Goal: Information Seeking & Learning: Learn about a topic

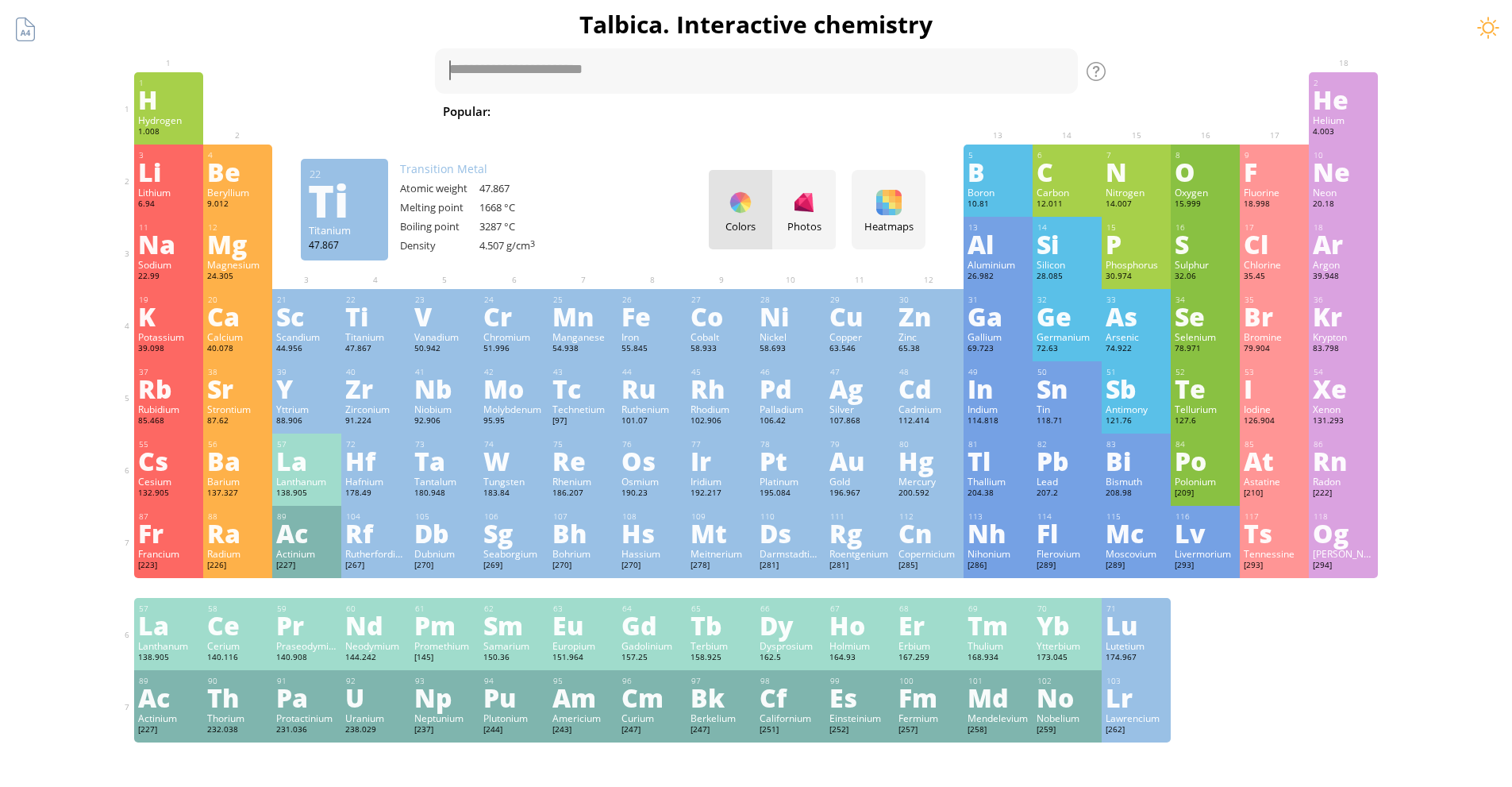
click at [406, 322] on div "Ti" at bounding box center [375, 316] width 61 height 25
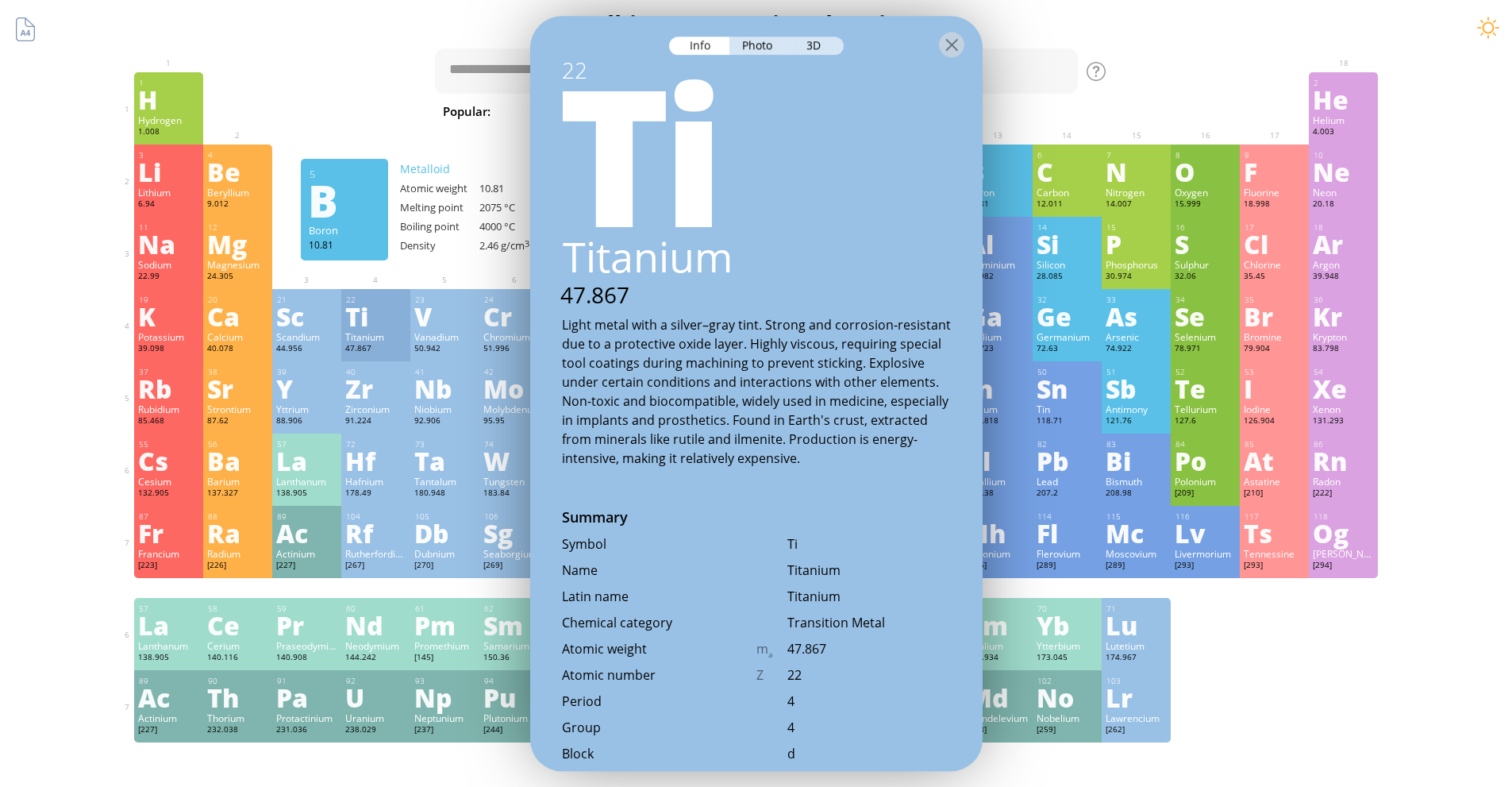
click at [760, 54] on div at bounding box center [756, 44] width 453 height 56
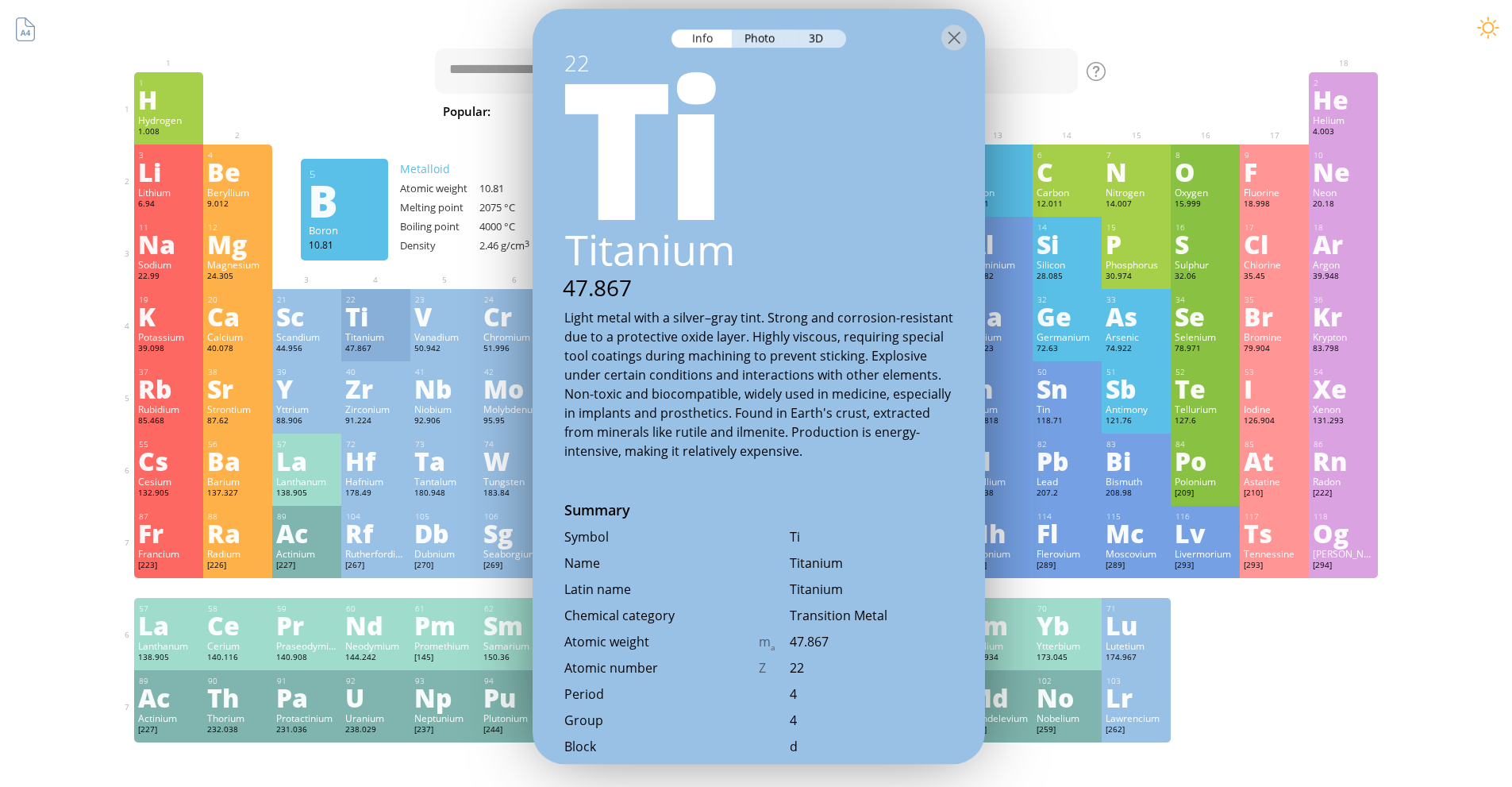
click at [759, 52] on div at bounding box center [759, 36] width 453 height 56
click at [759, 42] on div "Photo" at bounding box center [761, 39] width 57 height 19
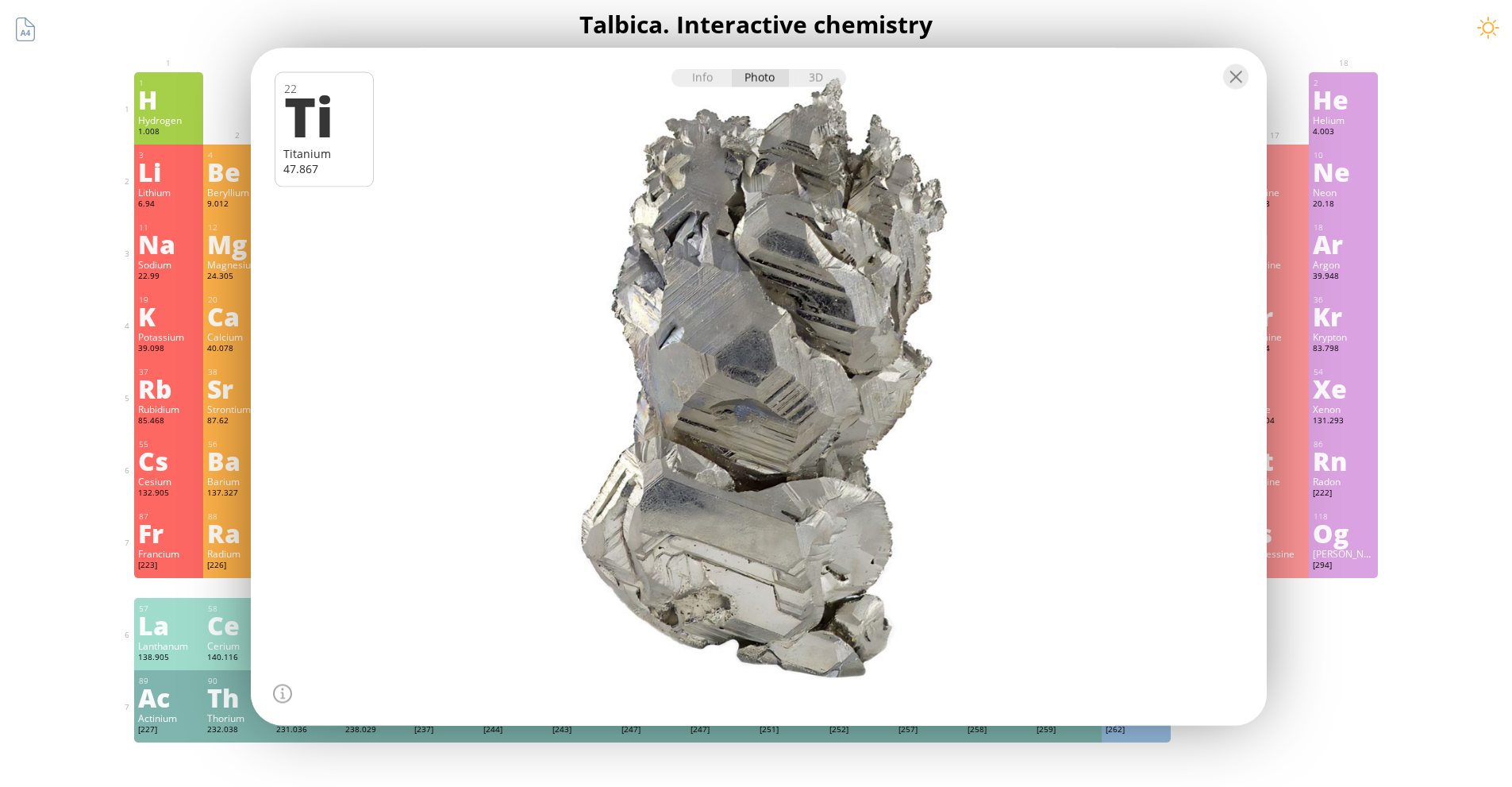
click at [1399, 293] on div "Summary Molecular formula Molecular weight Exact mass Monoisotopic mass Classif…" at bounding box center [756, 673] width 1286 height 1346
click at [1360, 310] on div "Kr" at bounding box center [1343, 316] width 61 height 25
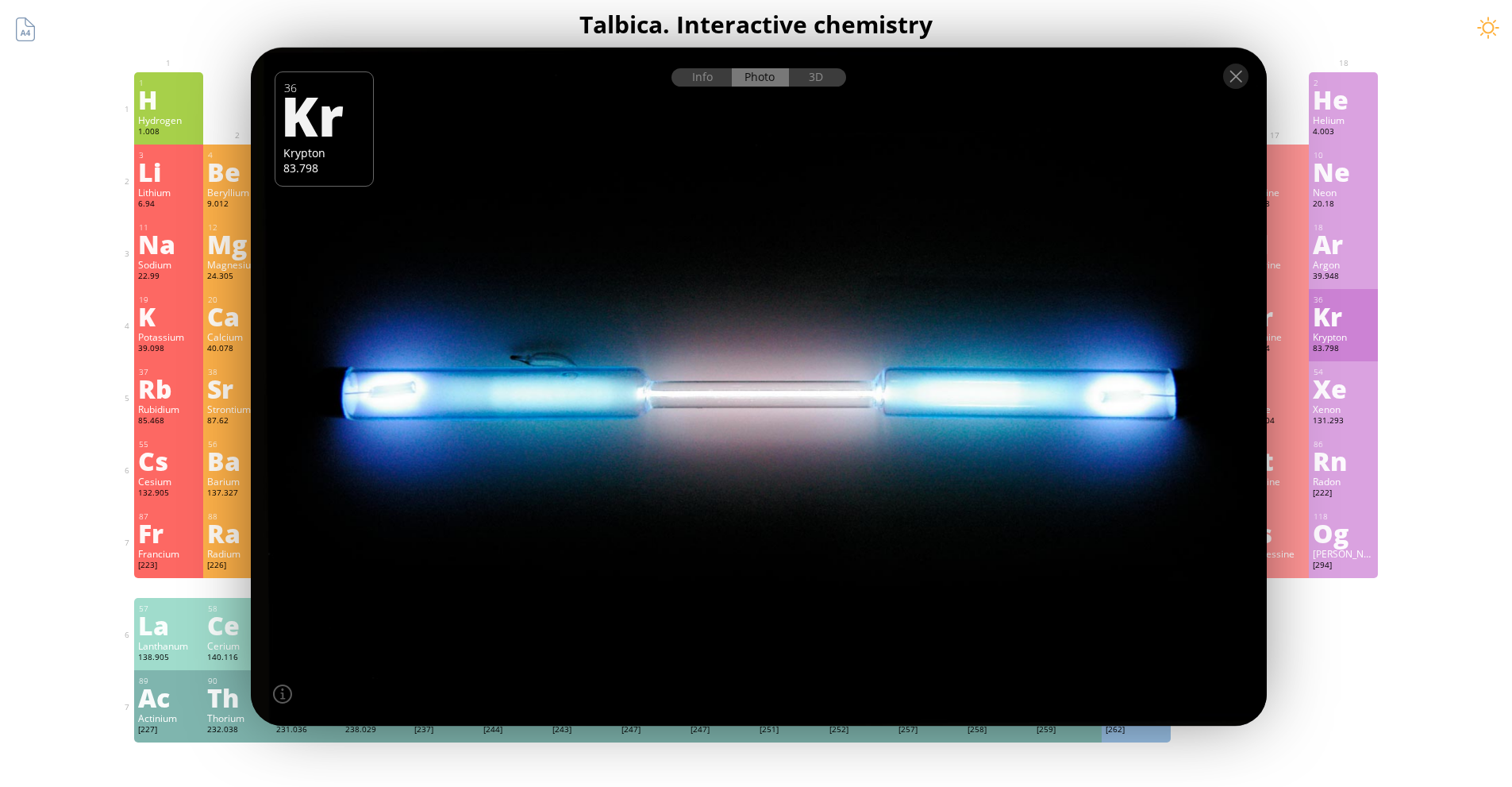
drag, startPoint x: 1318, startPoint y: 294, endPoint x: 187, endPoint y: 476, distance: 1145.6
click at [187, 476] on div "Cesium" at bounding box center [168, 481] width 61 height 13
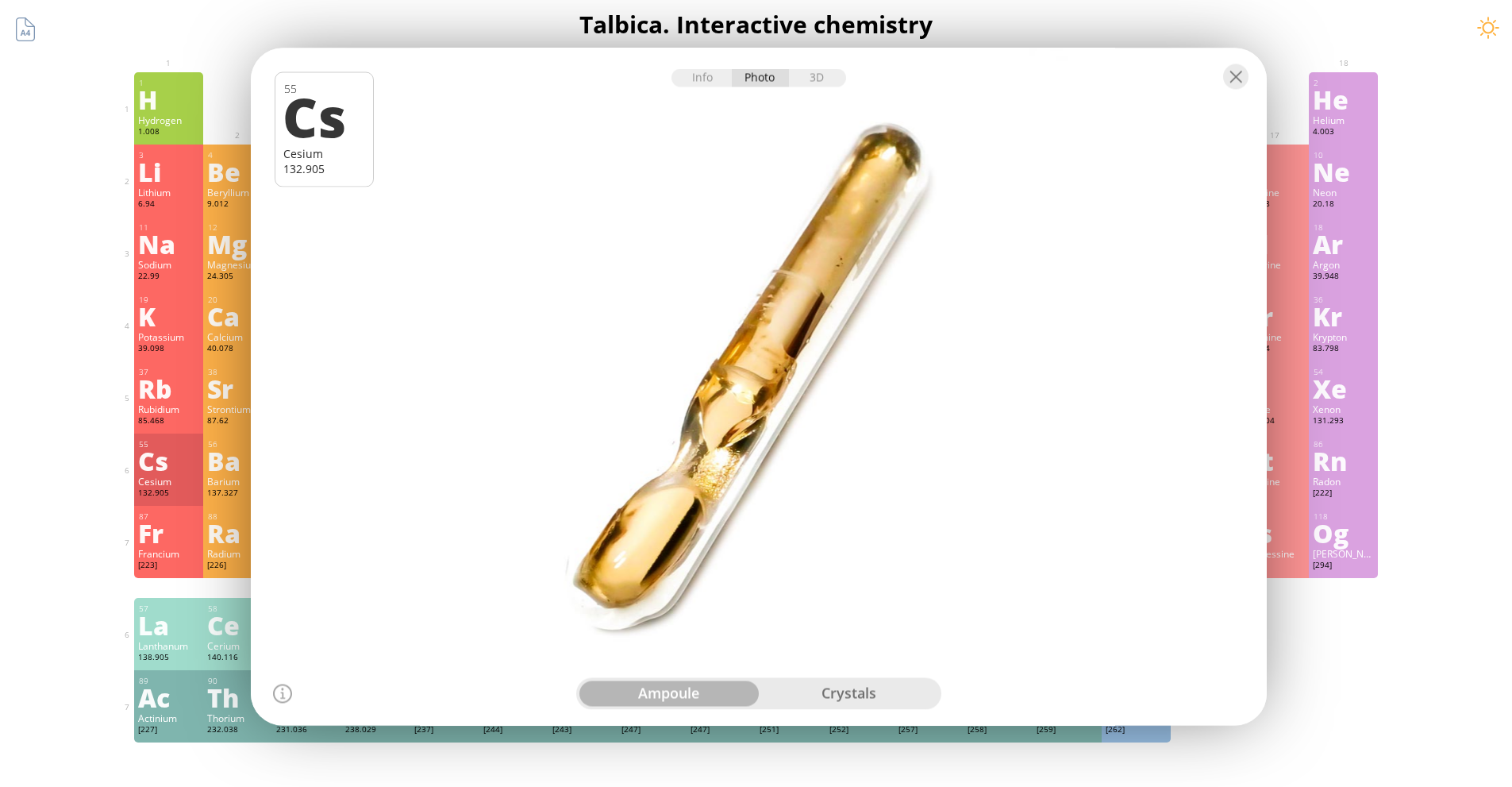
drag, startPoint x: 571, startPoint y: 412, endPoint x: 412, endPoint y: 466, distance: 167.9
click at [385, 493] on div at bounding box center [759, 386] width 1027 height 684
drag, startPoint x: 641, startPoint y: 118, endPoint x: 610, endPoint y: 88, distance: 43.1
click at [614, 91] on div "Info Photo 3D Info Photo 3D 55 Cs Cesium 132.905 Cesium metal crystals sealed i…" at bounding box center [759, 386] width 1016 height 678
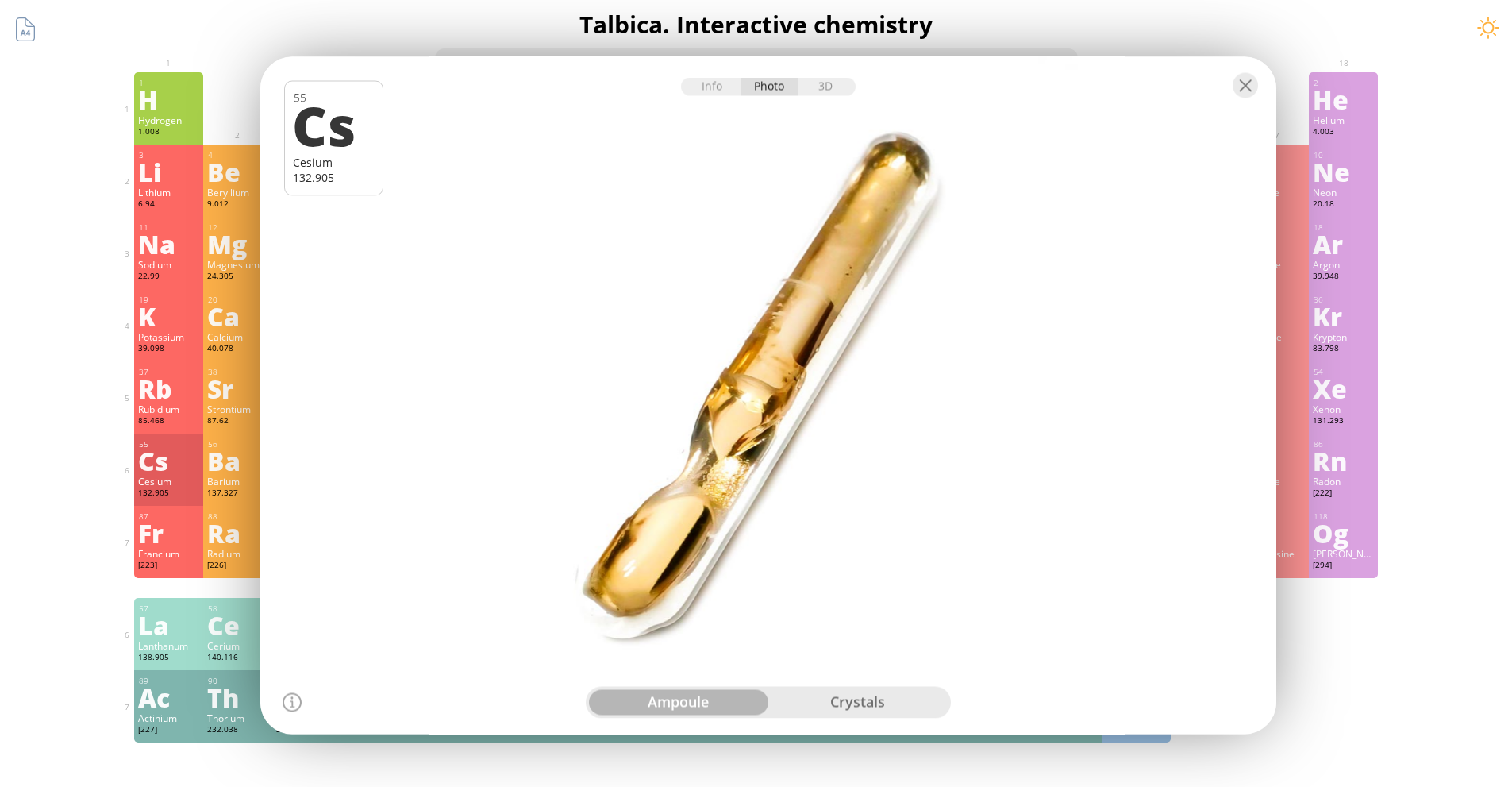
drag, startPoint x: 565, startPoint y: 51, endPoint x: 566, endPoint y: -29, distance: 80.0
click at [566, 0] on html "Periodic Table of Elements 35 Br Bromine 79.904 56 Ba Barium 137.327 Summary Mo…" at bounding box center [756, 683] width 1512 height 1366
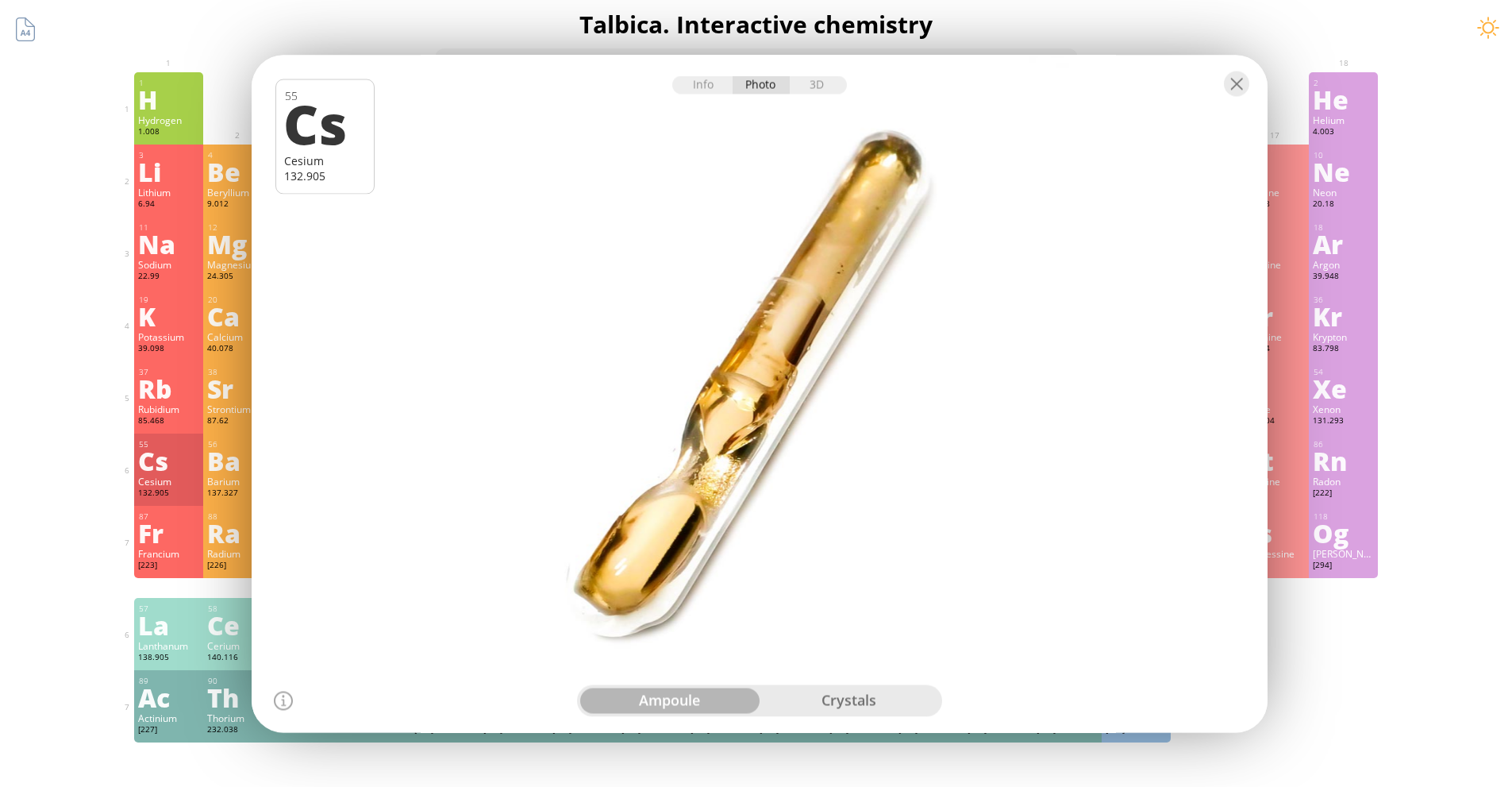
click at [860, 694] on div "crystals" at bounding box center [849, 700] width 179 height 25
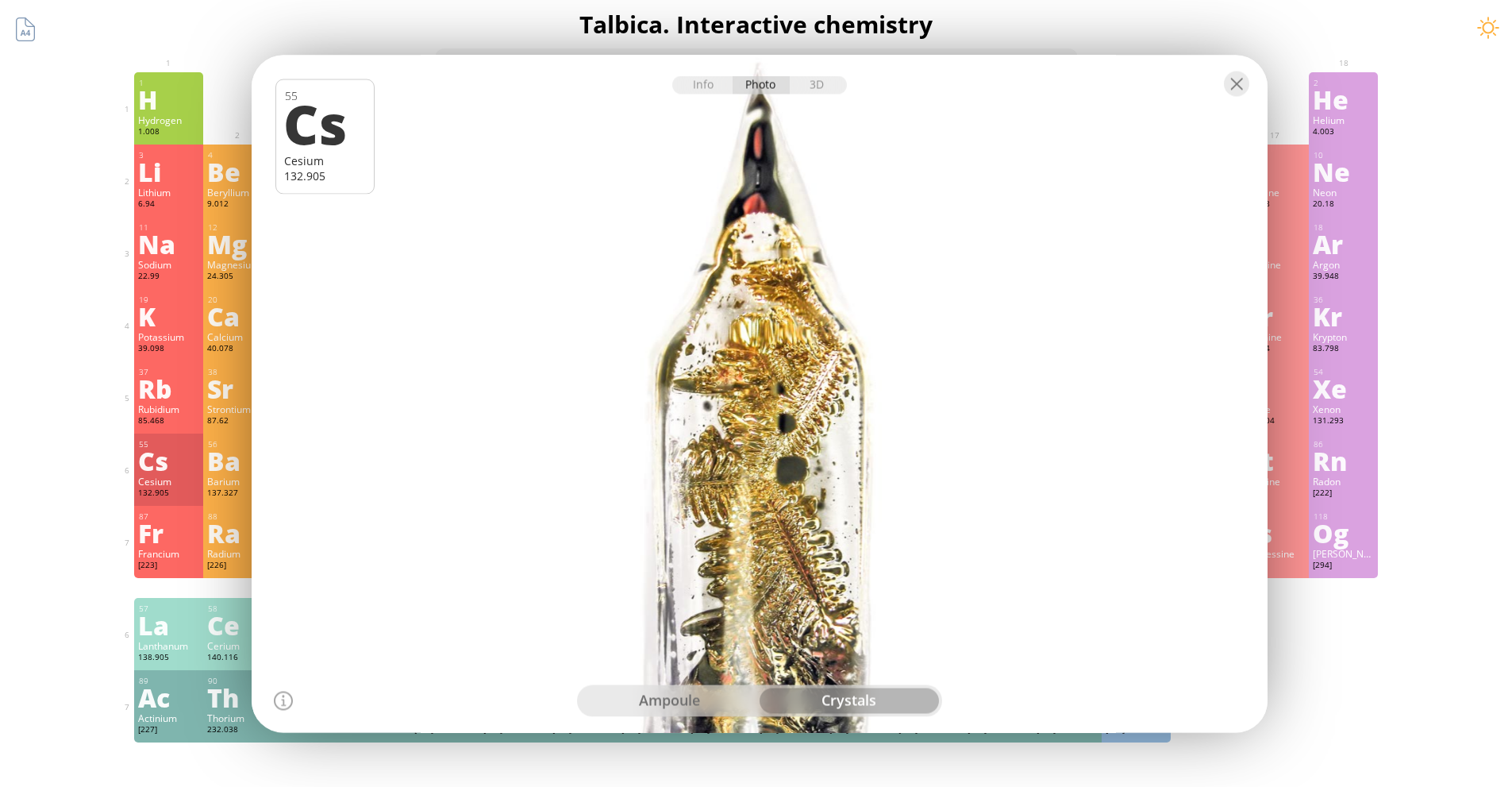
click at [721, 703] on div "ampoule" at bounding box center [670, 700] width 179 height 25
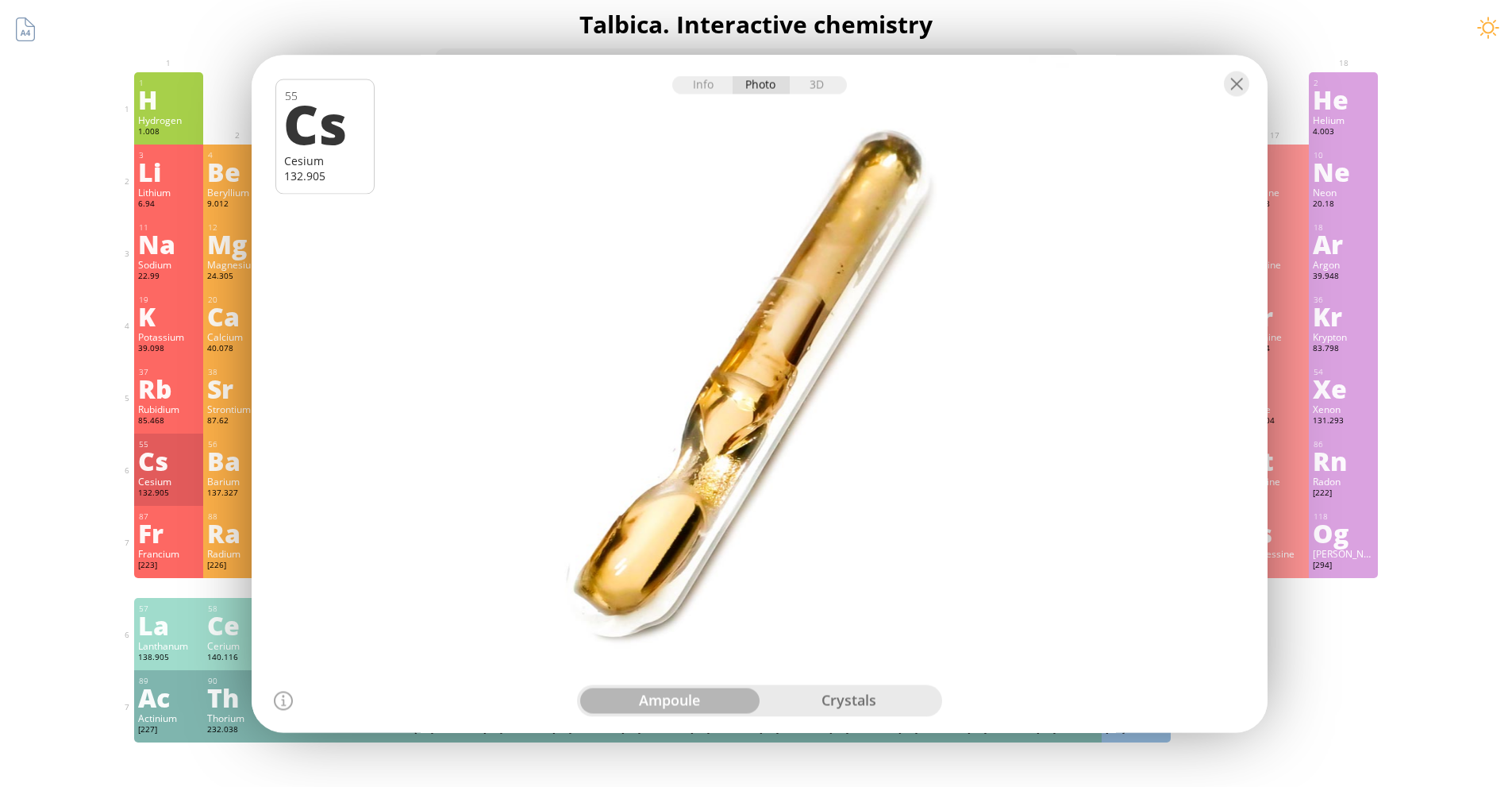
click at [250, 484] on div "Barium" at bounding box center [237, 481] width 61 height 13
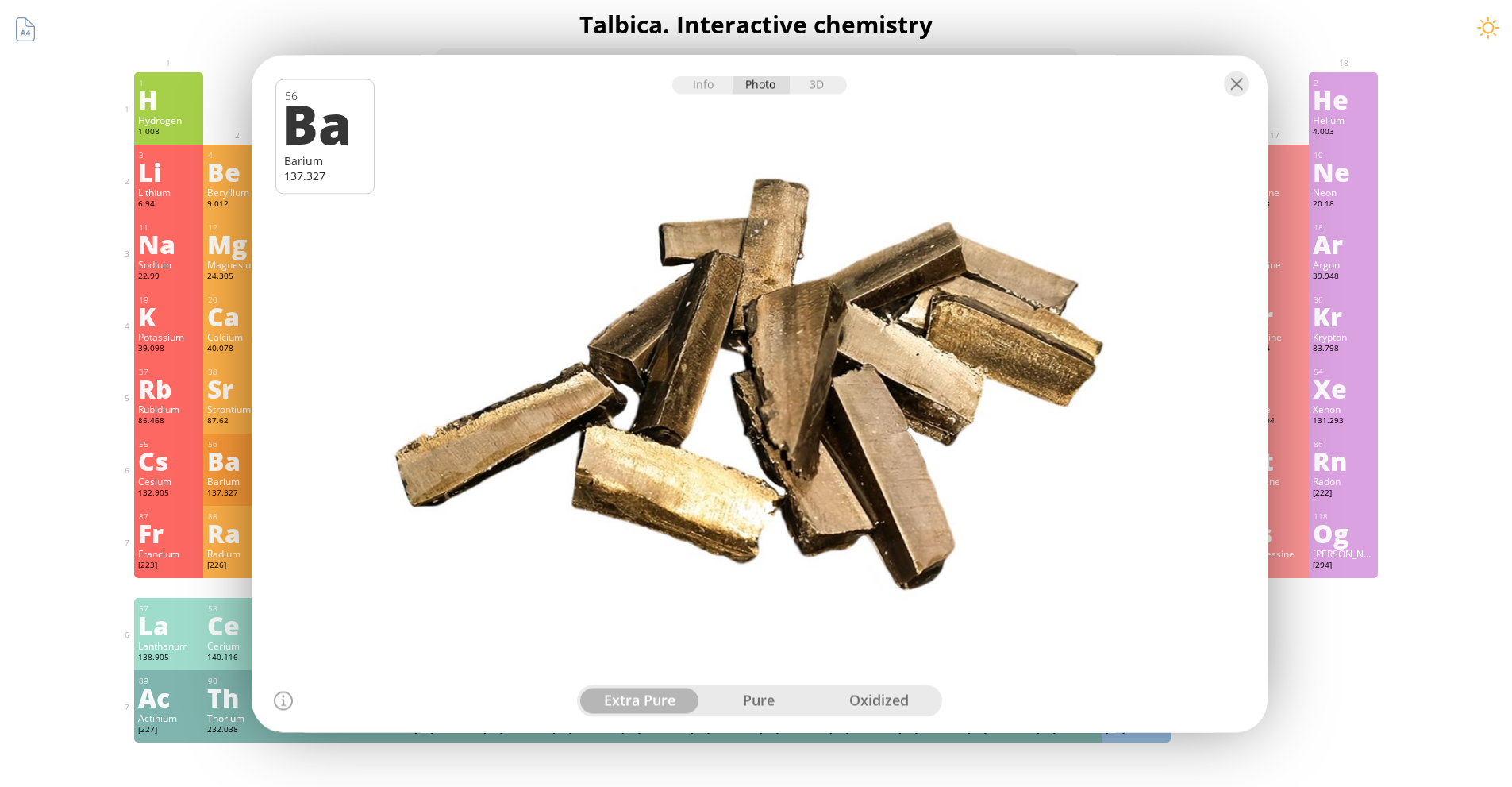
click at [846, 705] on div "oxidized" at bounding box center [879, 700] width 119 height 25
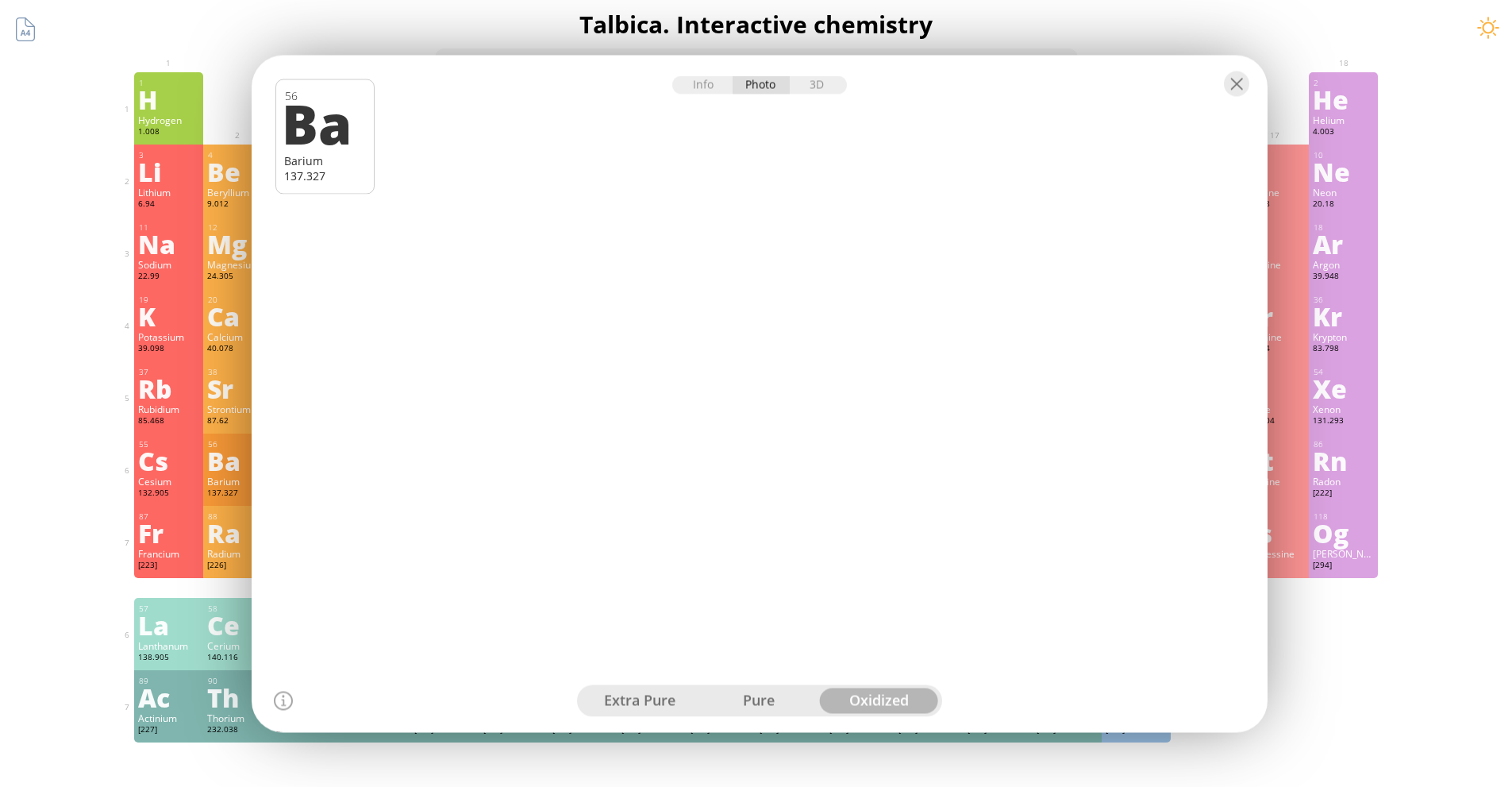
drag, startPoint x: 776, startPoint y: 695, endPoint x: 734, endPoint y: 694, distance: 42.0
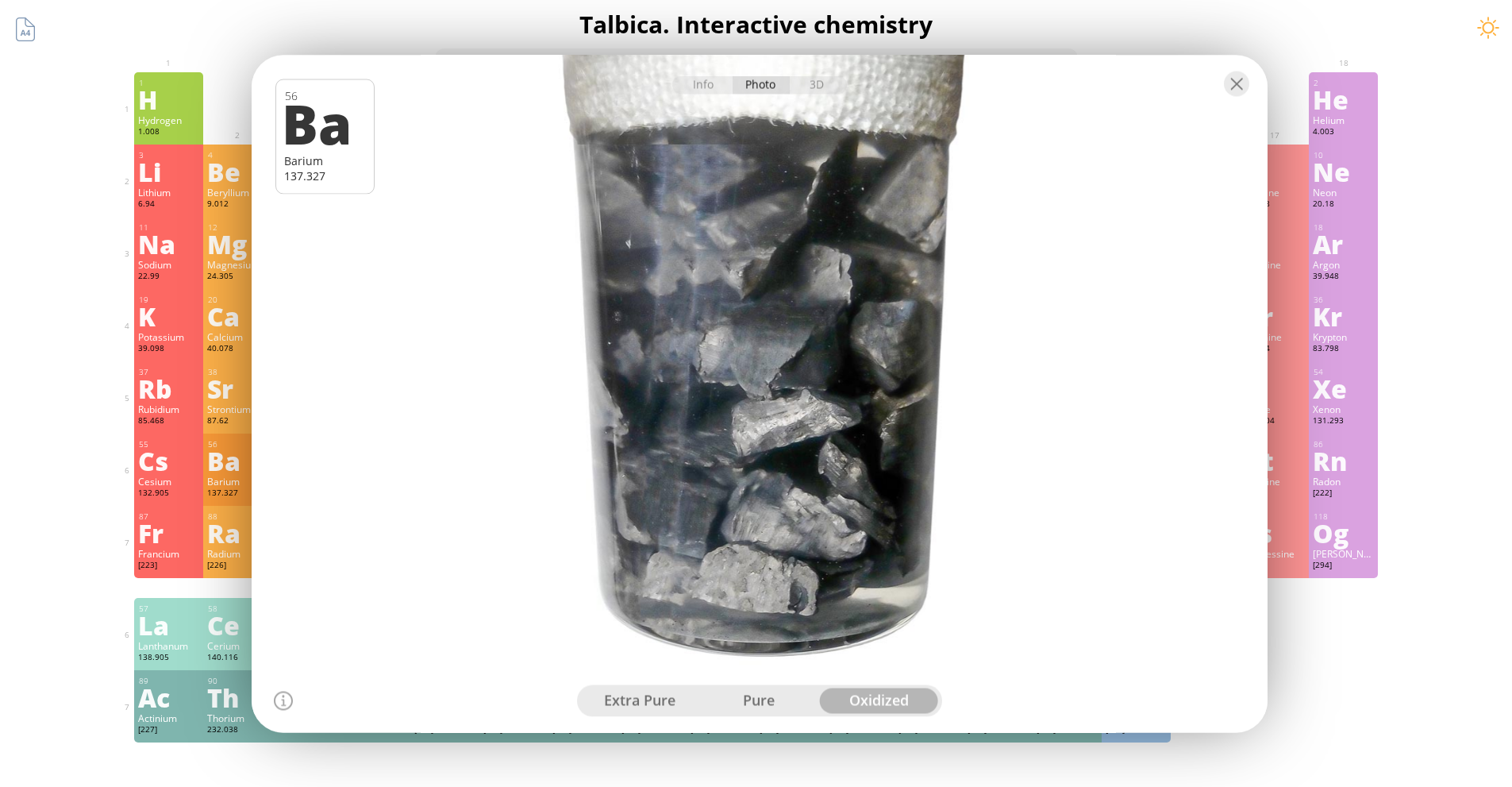
click at [773, 695] on div "pure" at bounding box center [759, 700] width 119 height 25
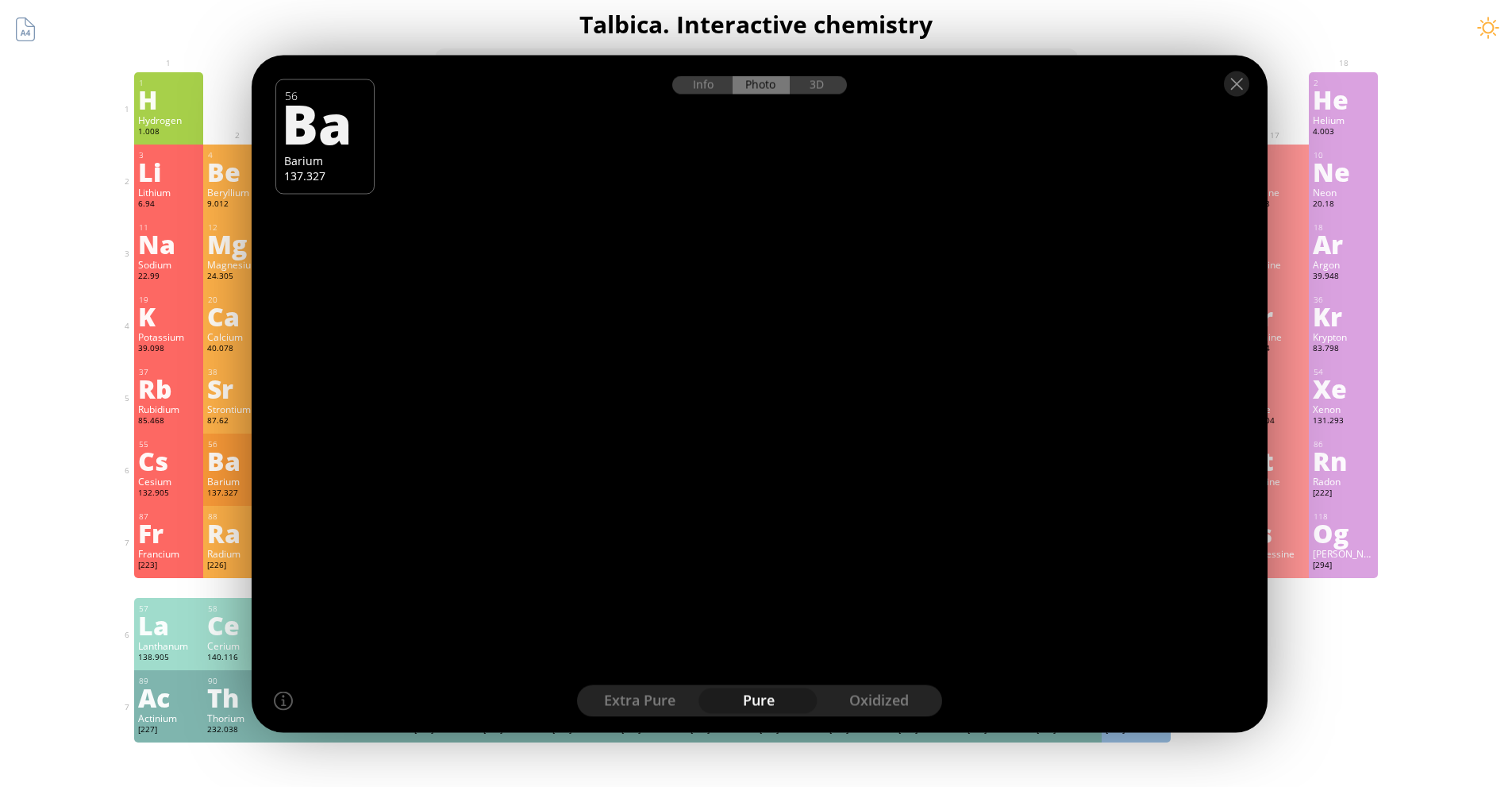
click at [703, 689] on div "extra pure pure oxidized" at bounding box center [760, 700] width 365 height 32
click at [665, 700] on div "extra pure" at bounding box center [640, 700] width 119 height 25
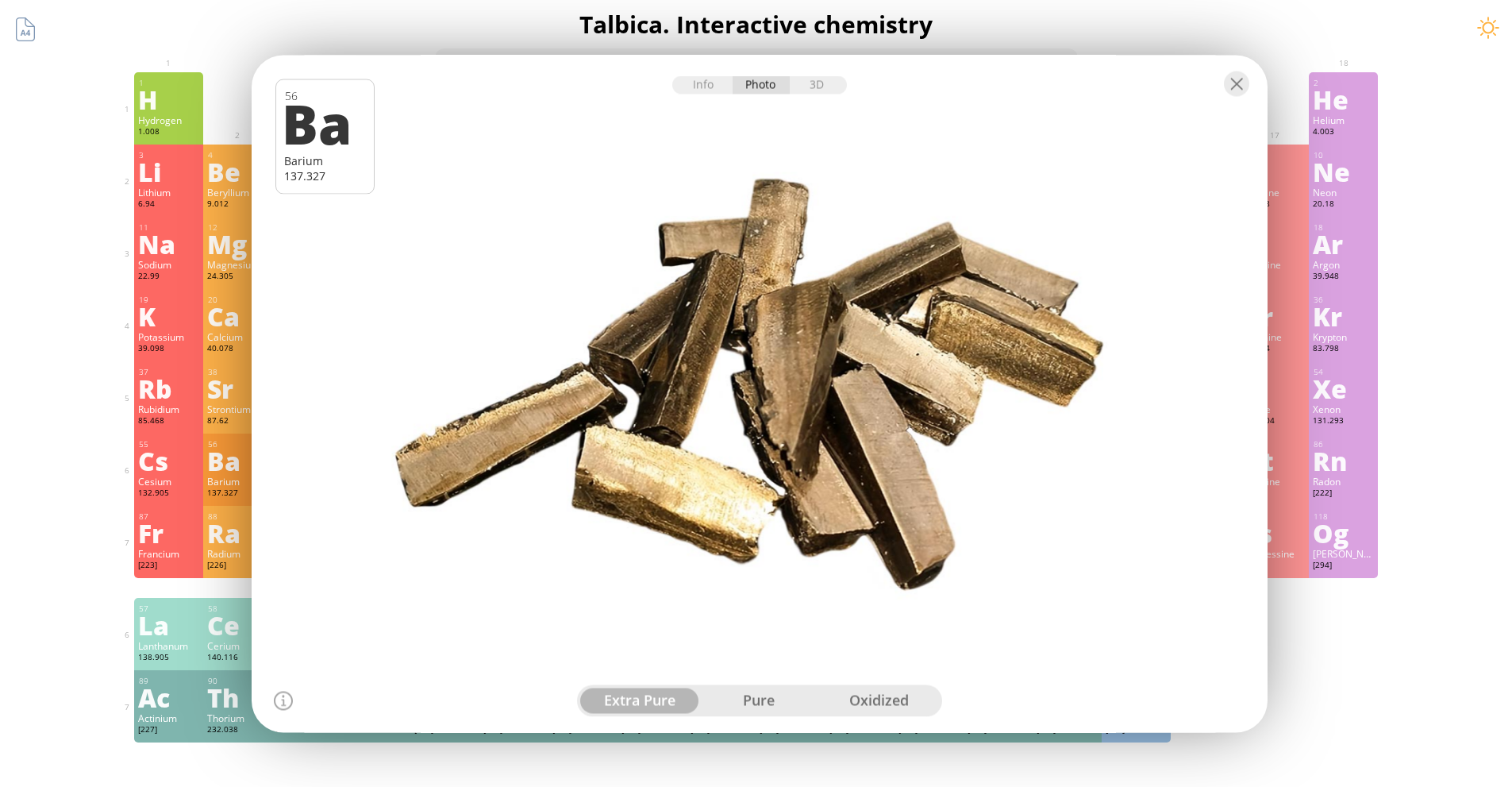
click at [172, 95] on div "H" at bounding box center [168, 99] width 61 height 25
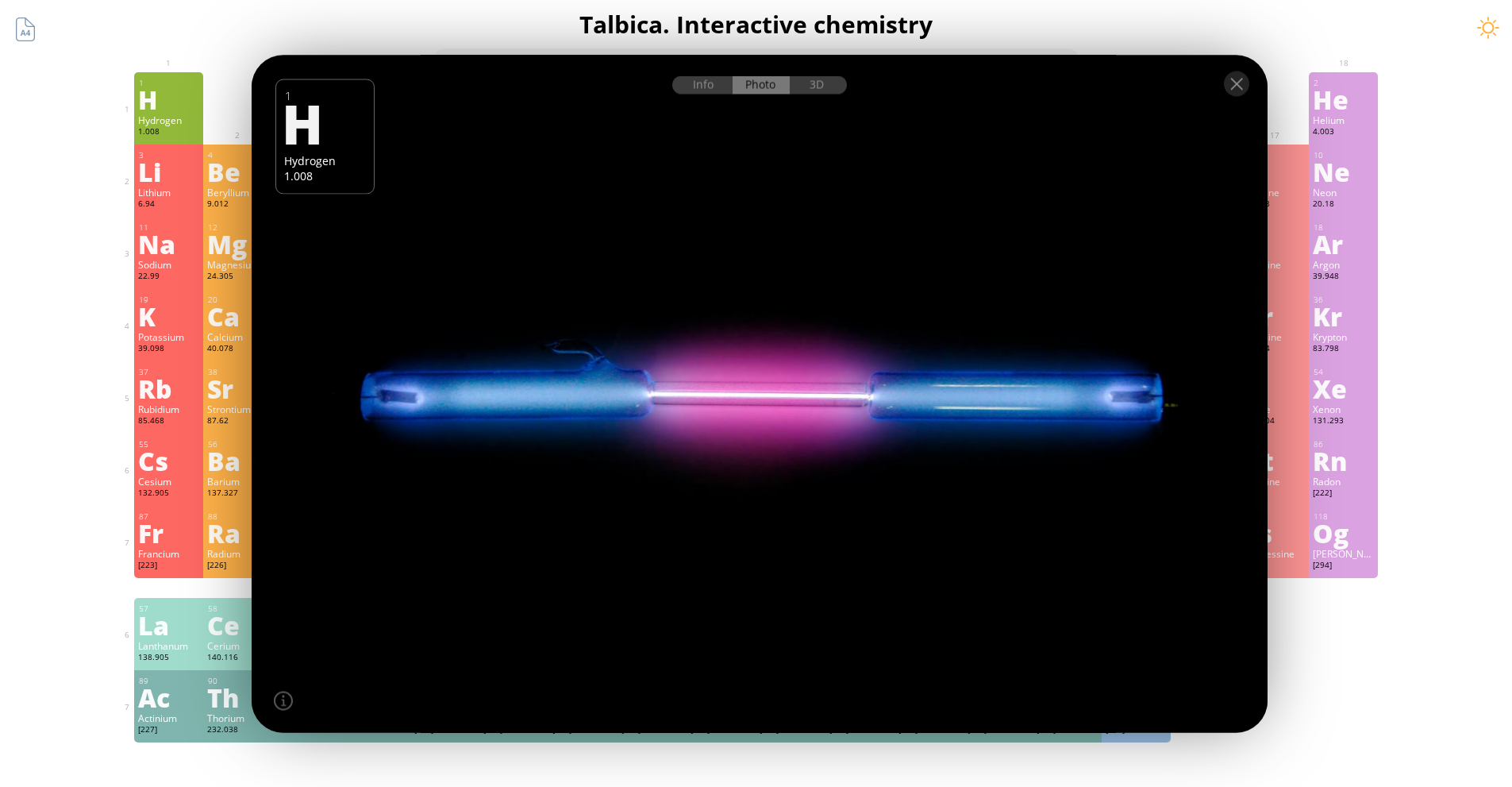
click at [199, 195] on div "Lithium" at bounding box center [168, 192] width 61 height 13
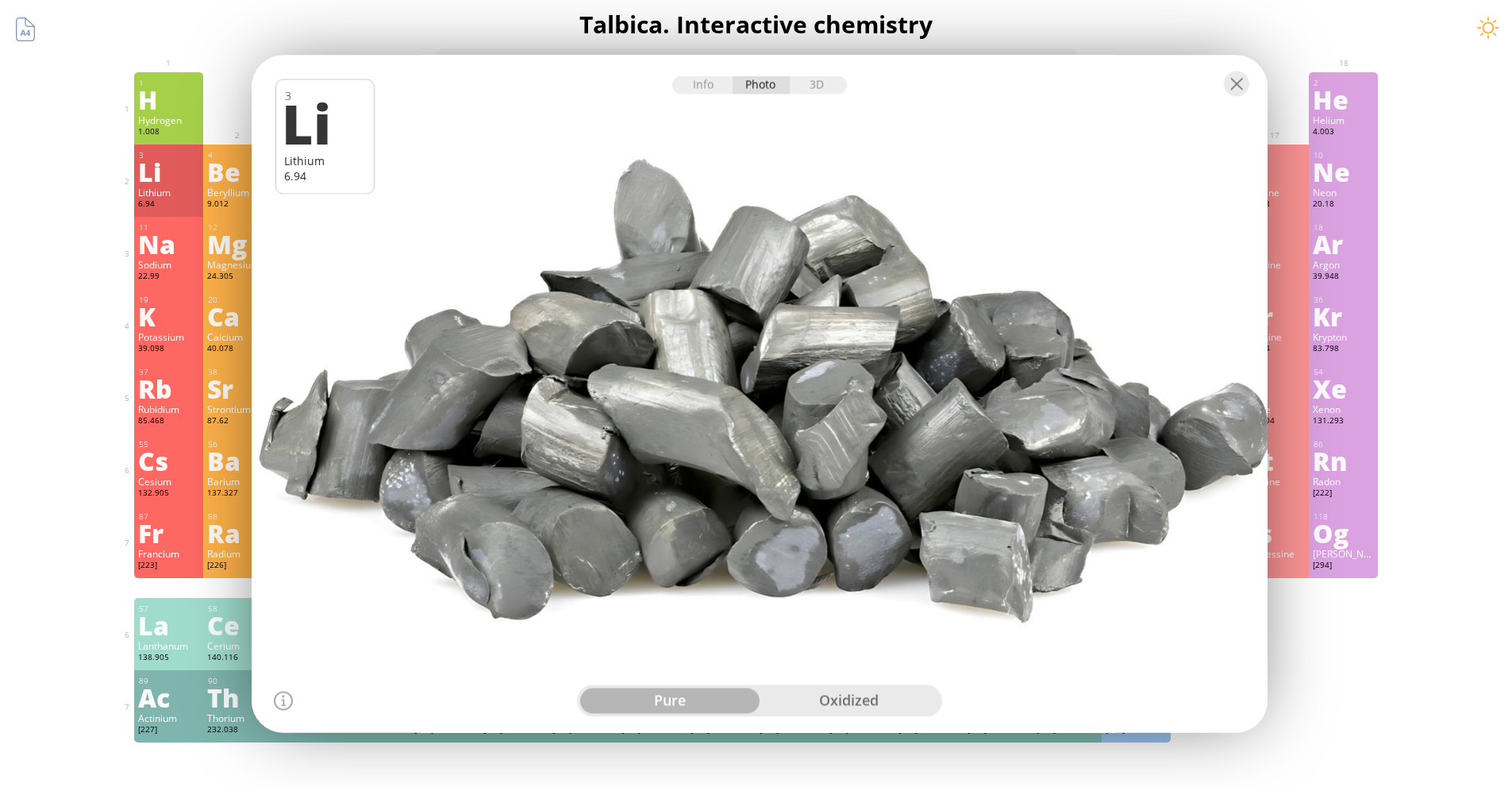
click at [214, 303] on div "Ca" at bounding box center [237, 316] width 61 height 25
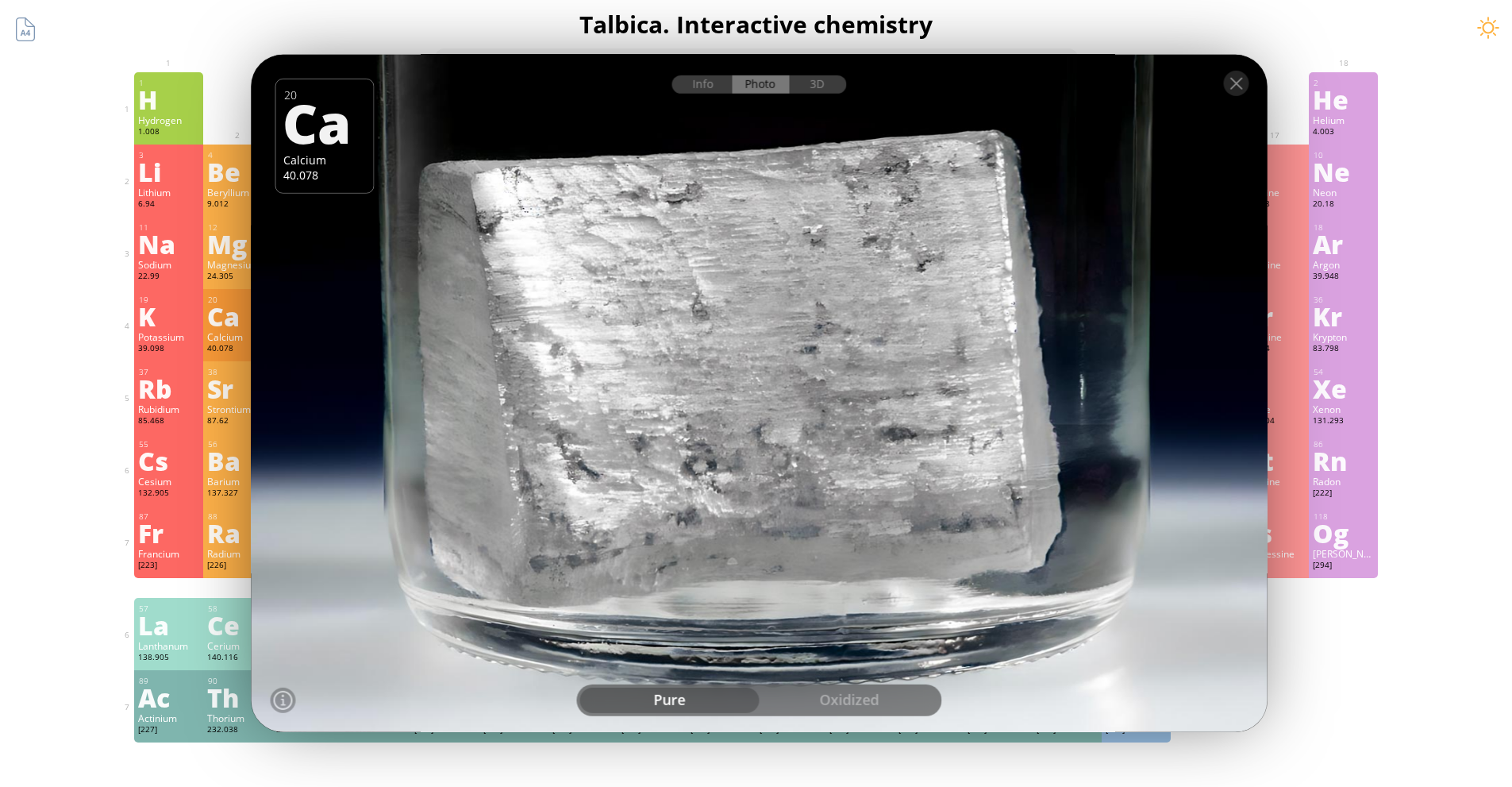
click at [214, 303] on div "Ca" at bounding box center [237, 316] width 61 height 25
drag, startPoint x: 894, startPoint y: 338, endPoint x: 788, endPoint y: 72, distance: 286.3
click at [1159, 446] on div at bounding box center [759, 393] width 1027 height 684
drag, startPoint x: 849, startPoint y: 48, endPoint x: 989, endPoint y: 105, distance: 151.2
click at [989, 105] on body "Periodic Table of Elements 35 Br Bromine 79.904 56 Ba Barium 137.327 Summary Mo…" at bounding box center [756, 673] width 1512 height 1346
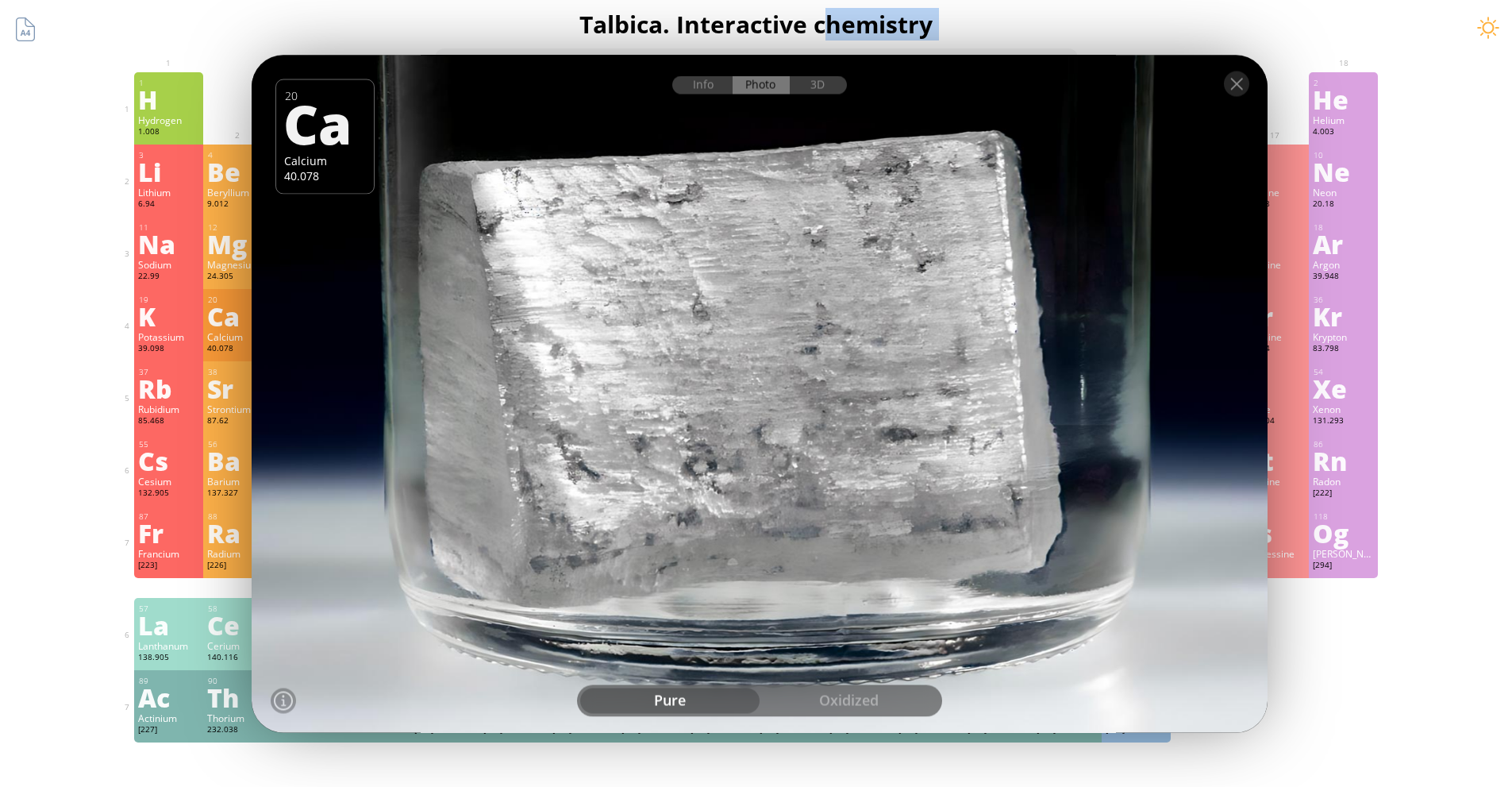
click at [1258, 97] on div at bounding box center [760, 82] width 1016 height 56
click at [1244, 93] on div at bounding box center [1237, 83] width 25 height 25
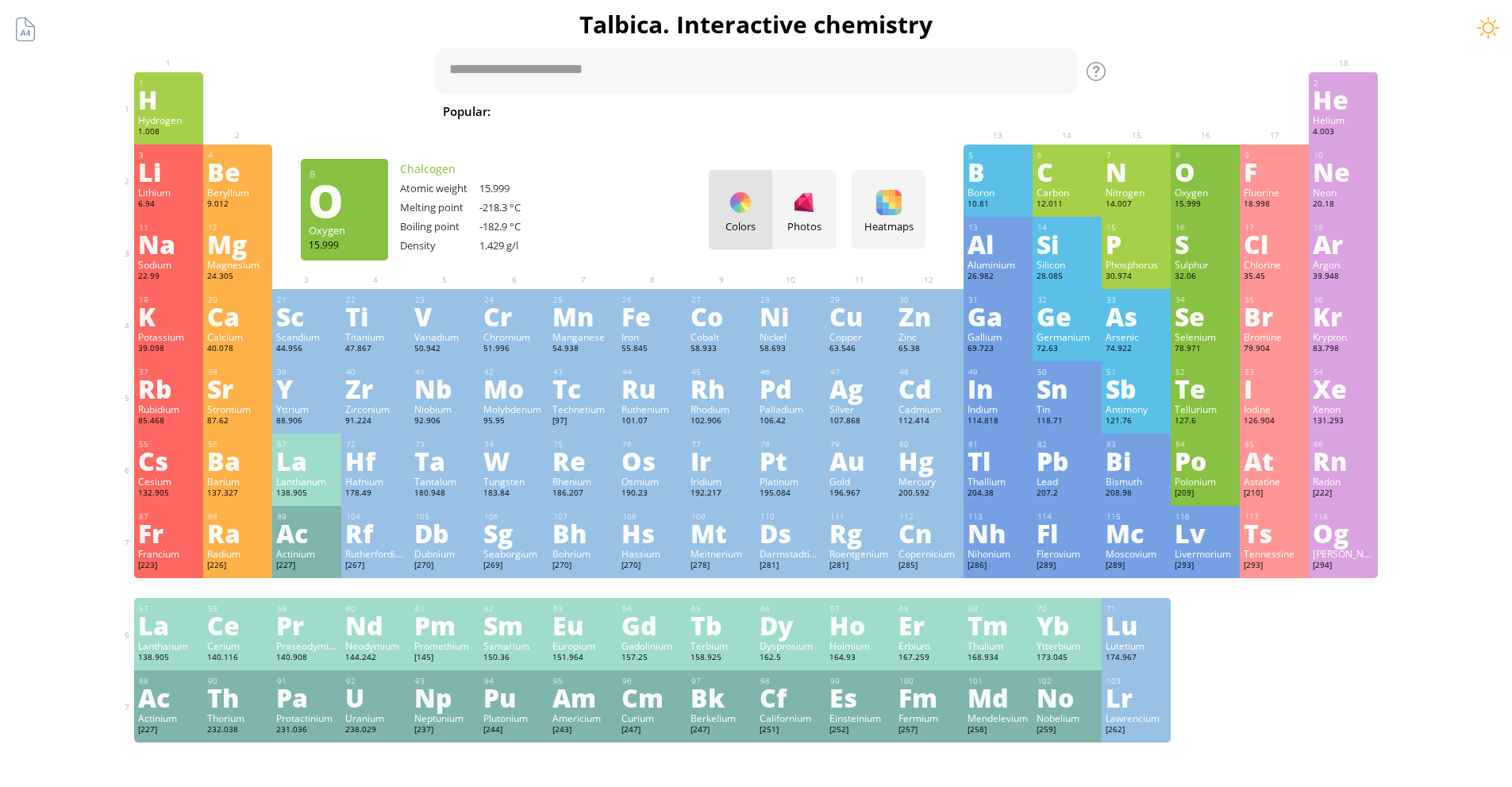
click at [1195, 175] on div "O" at bounding box center [1205, 172] width 61 height 25
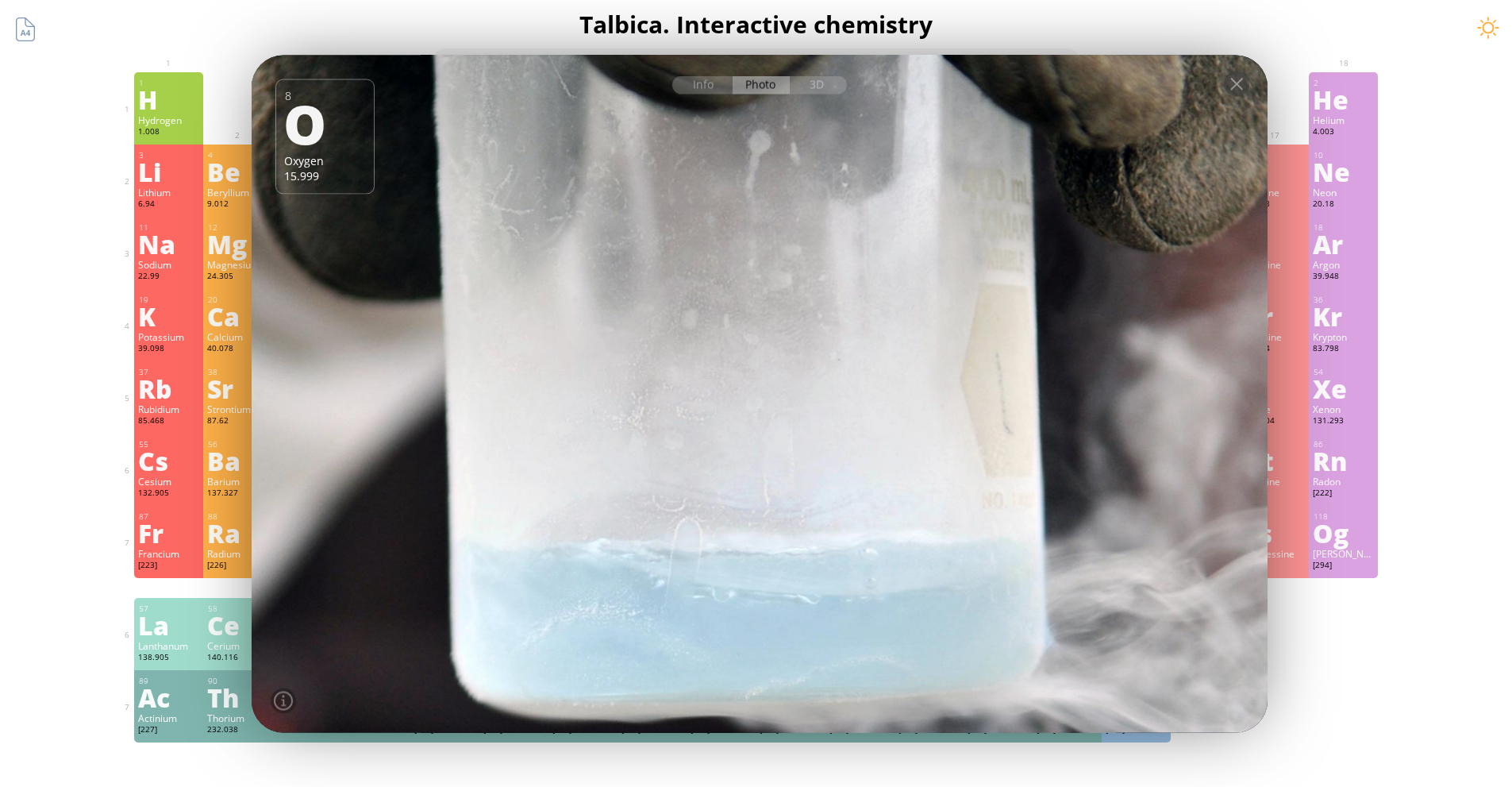
click at [1347, 216] on div "10 Ne Neon 20.18 0 0 -248.59 °C -246.08 °C 0.9 g/l [He]2s 2 2p 6" at bounding box center [1344, 181] width 69 height 72
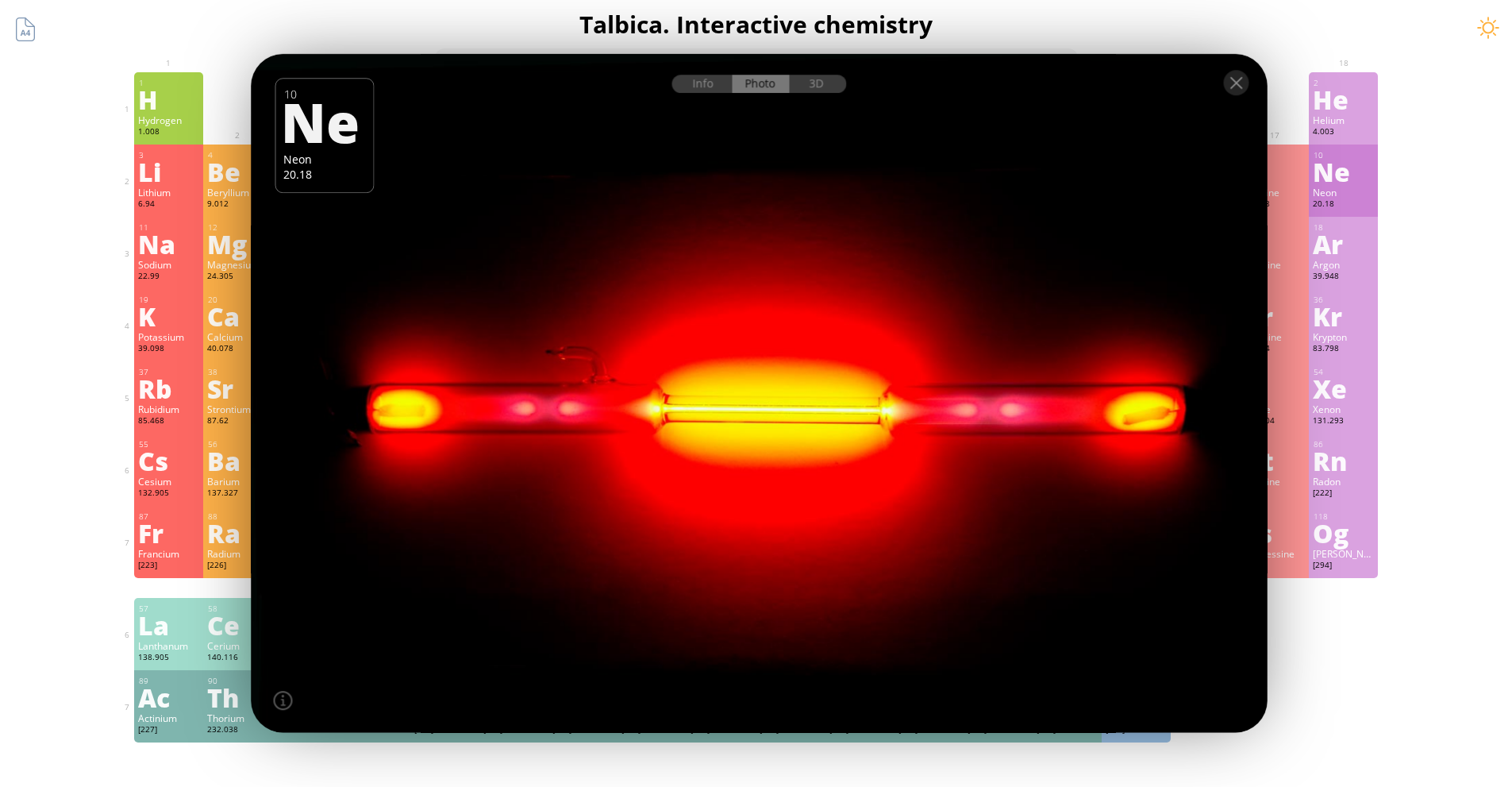
drag, startPoint x: 1365, startPoint y: 351, endPoint x: 1365, endPoint y: 360, distance: 9.0
click at [1366, 351] on div "83.798" at bounding box center [1343, 349] width 61 height 13
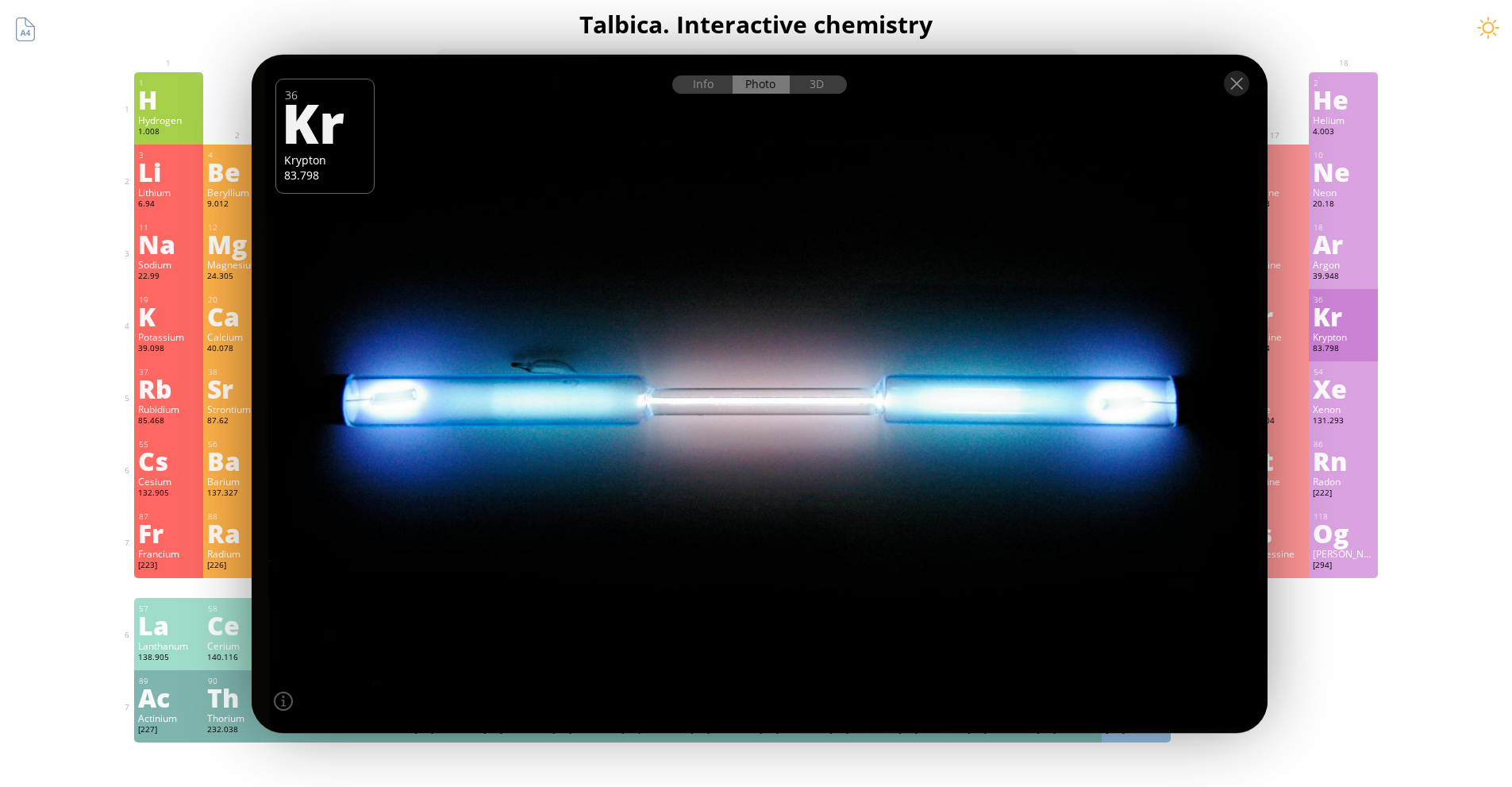
click at [1353, 422] on div "131.293" at bounding box center [1343, 421] width 61 height 13
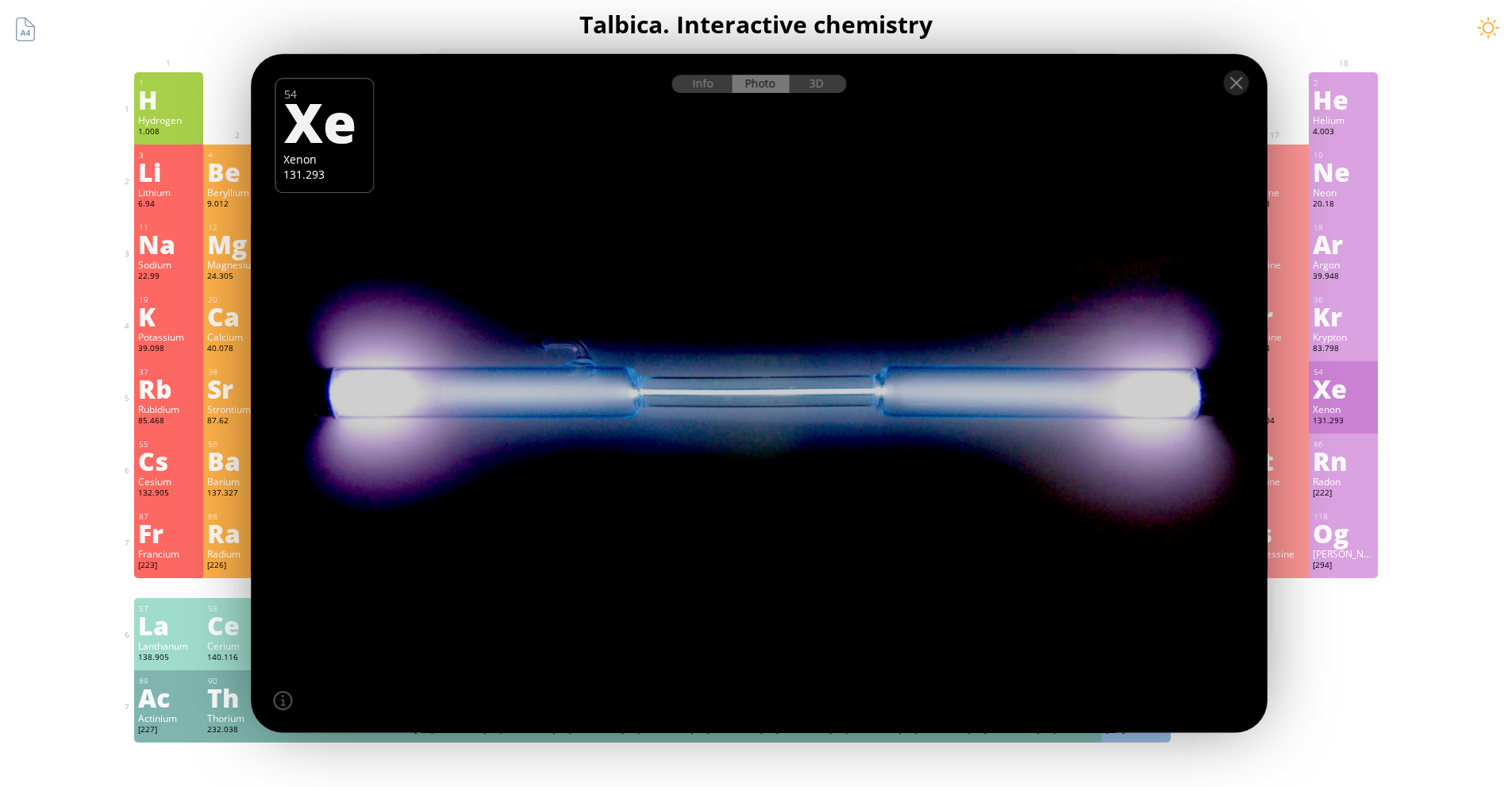
drag, startPoint x: 1354, startPoint y: 421, endPoint x: 1120, endPoint y: 222, distance: 307.2
click at [1353, 407] on div "54 Xe Xenon 131.293 0, +2, +4, +6, +8 0, +2, +4, +6, +8 -111.8 °C -108 °C 5.9 g…" at bounding box center [1344, 397] width 69 height 72
click at [1077, 161] on div at bounding box center [759, 393] width 1027 height 685
click at [1048, 153] on div at bounding box center [759, 393] width 1027 height 685
click at [975, 50] on div "Popular: Water H 2 O H 2 SO 4 HCl H 2 SO 4 + NaOH Methane [MEDICAL_DATA] Fe + O…" at bounding box center [756, 81] width 643 height 81
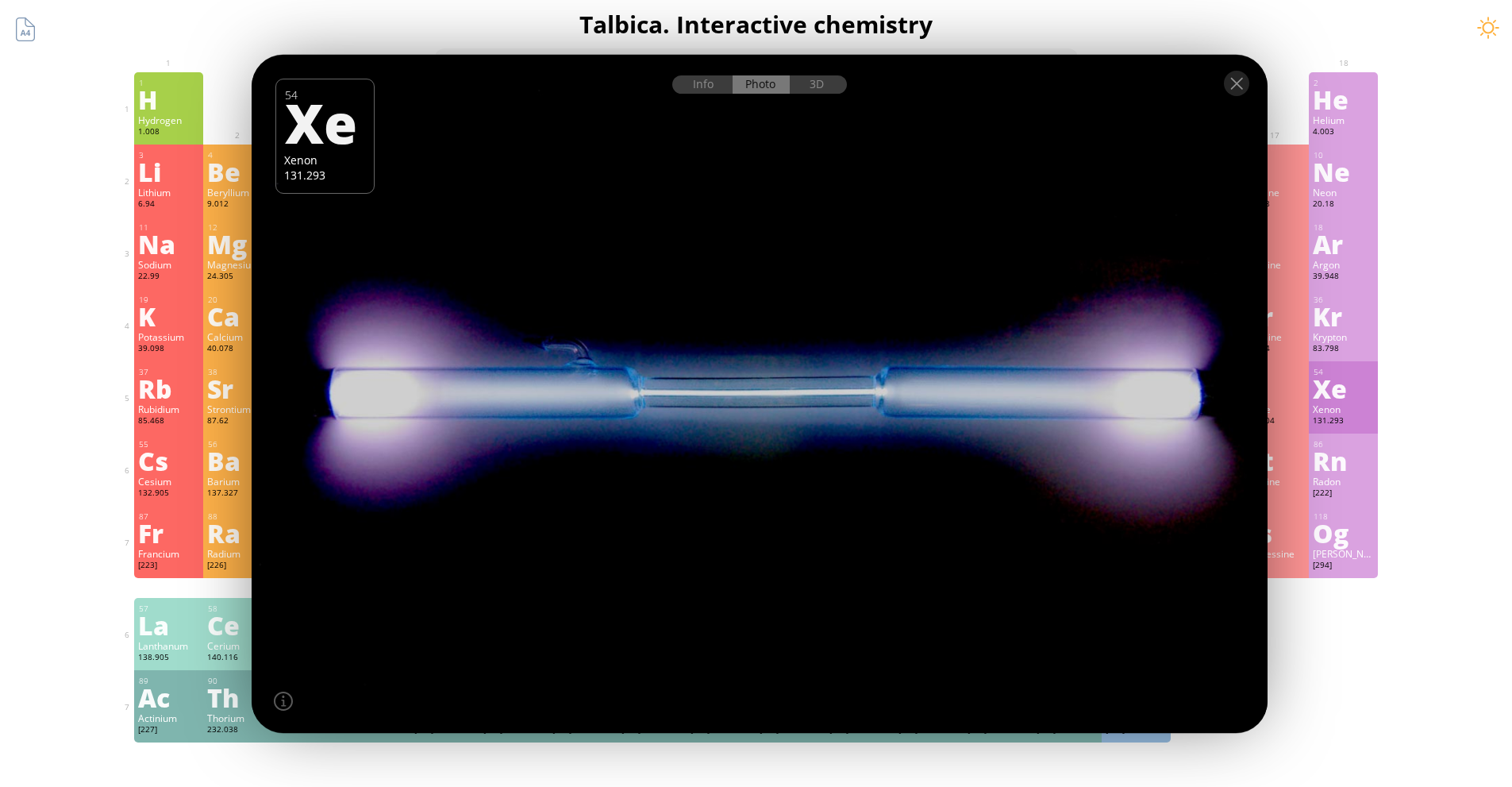
click at [1255, 91] on div at bounding box center [760, 82] width 1016 height 56
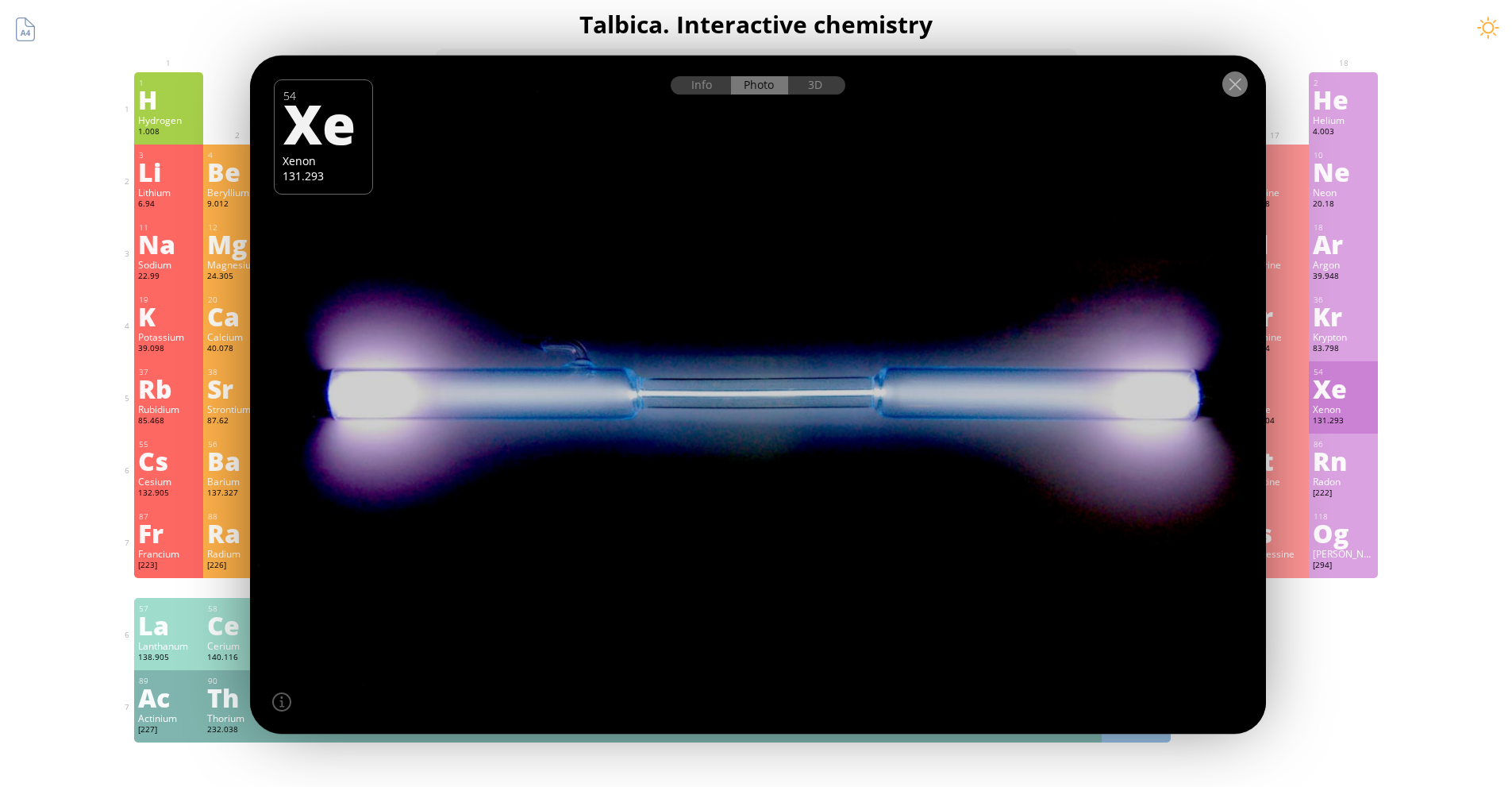
click at [1246, 93] on div at bounding box center [1235, 84] width 25 height 25
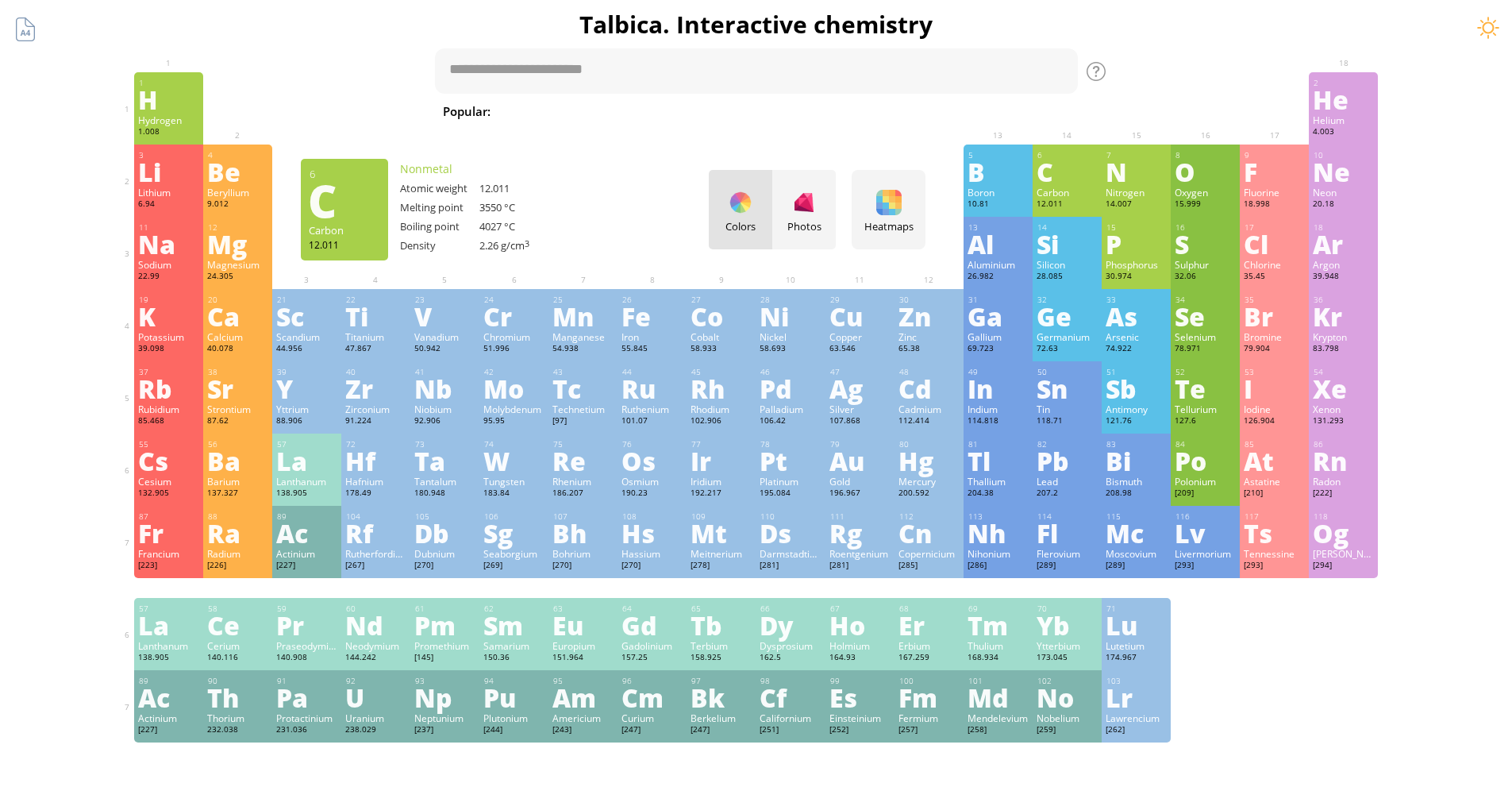
click at [1080, 166] on div "C" at bounding box center [1067, 172] width 61 height 25
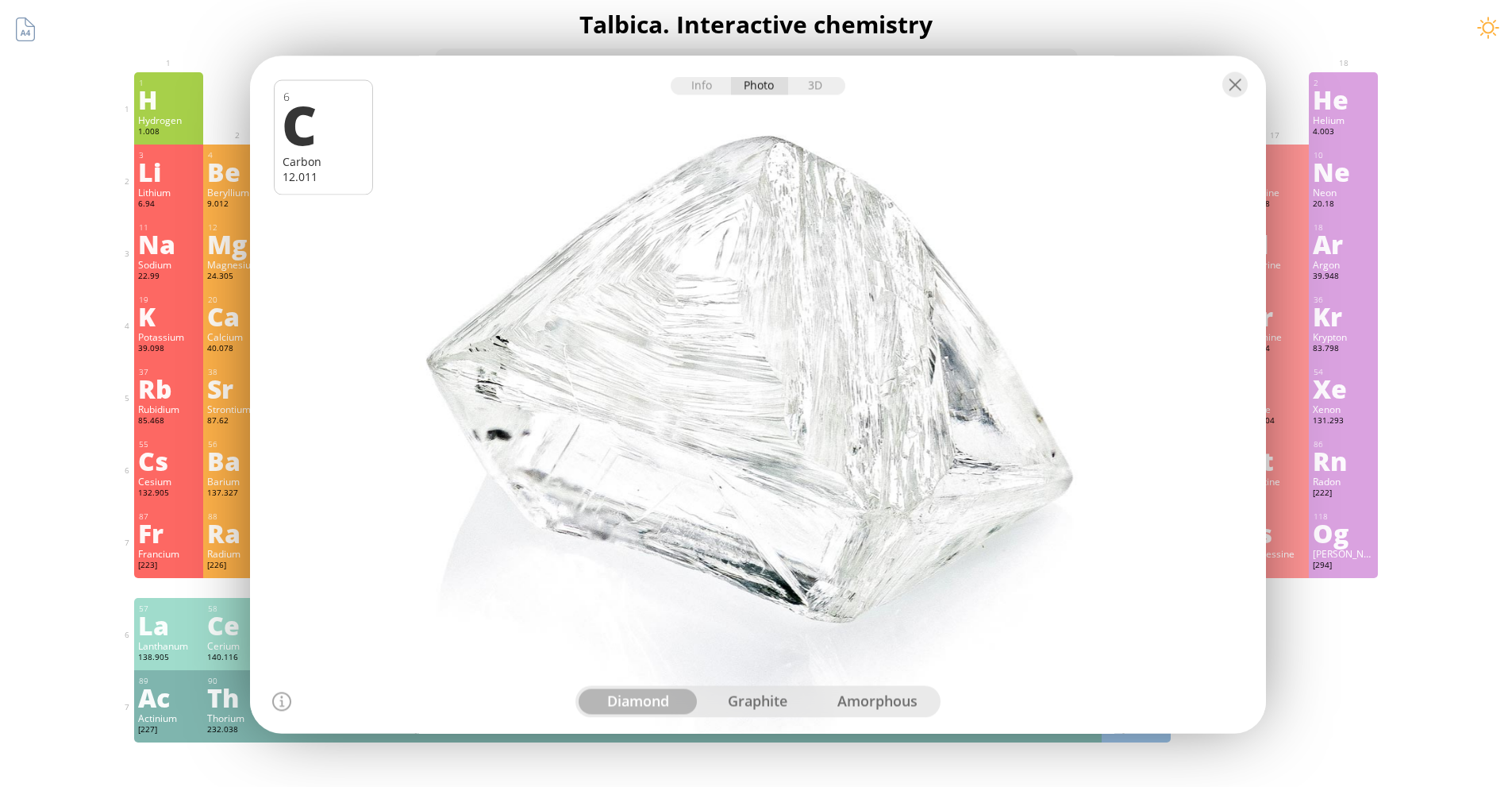
click at [745, 708] on div "graphite" at bounding box center [757, 701] width 119 height 25
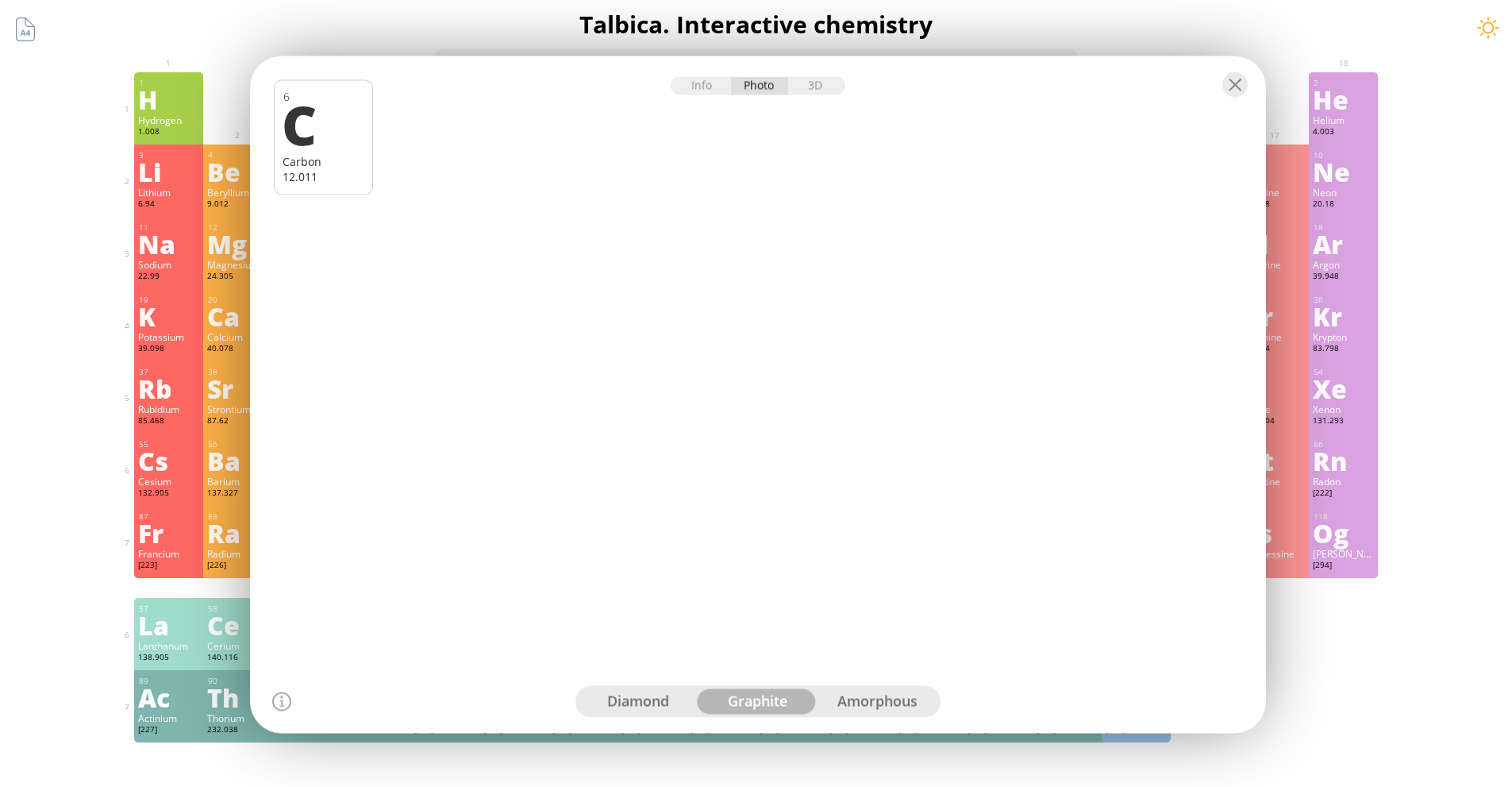
click at [864, 699] on div "amorphous" at bounding box center [878, 701] width 119 height 25
drag, startPoint x: 1221, startPoint y: 92, endPoint x: 1230, endPoint y: 88, distance: 9.8
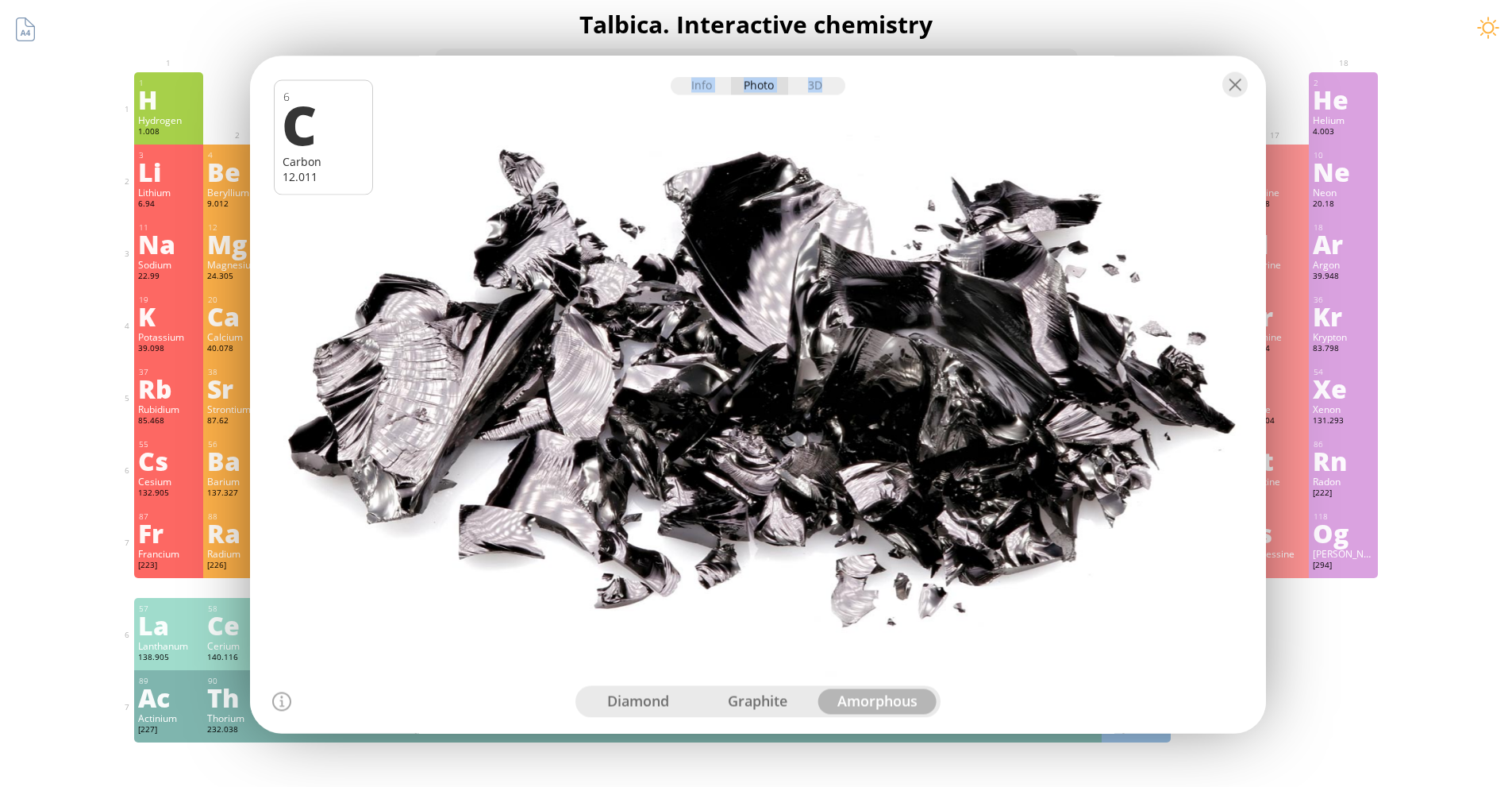
click at [1230, 88] on div at bounding box center [758, 83] width 1016 height 56
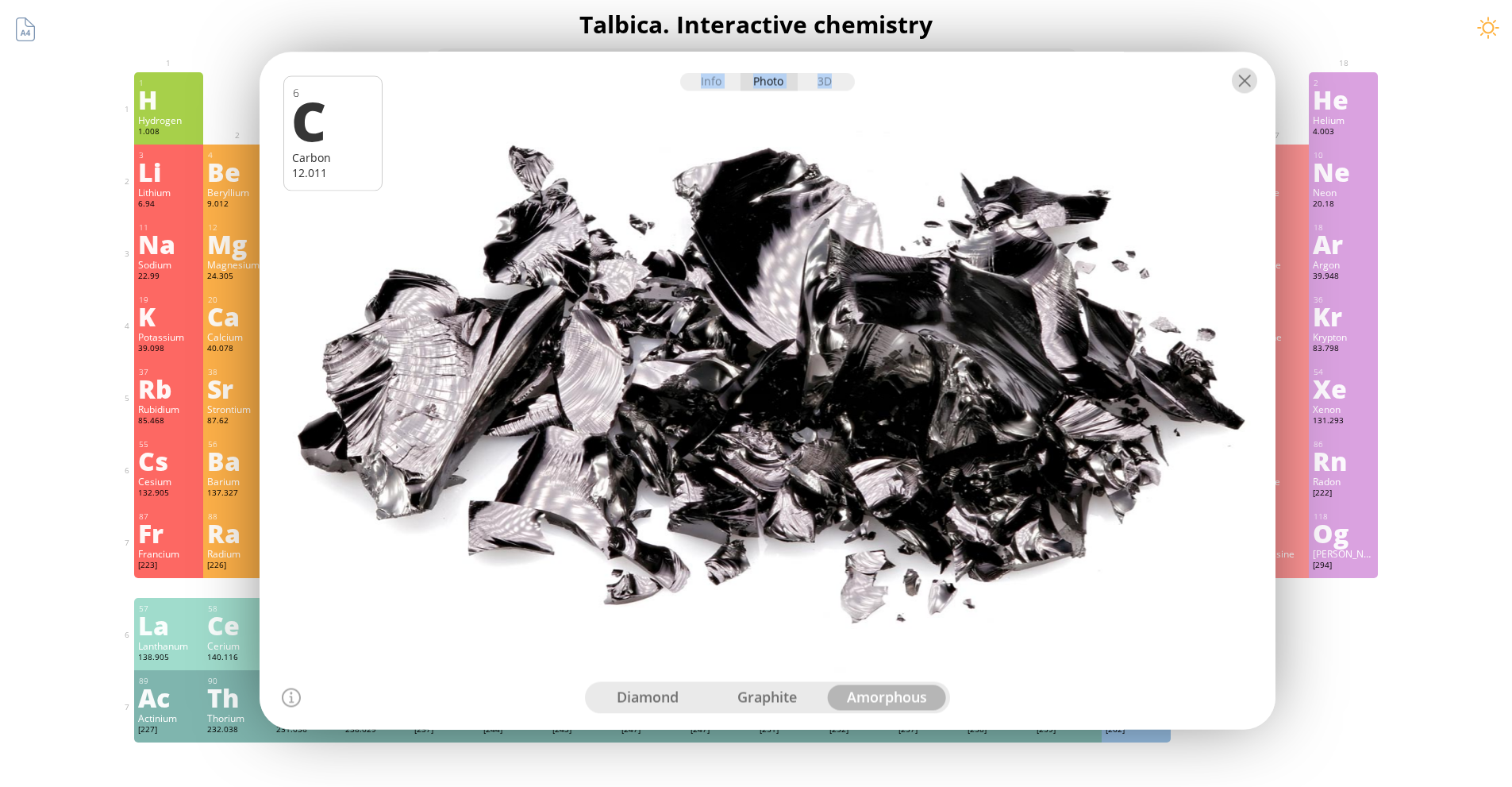
click at [1238, 85] on div at bounding box center [1244, 80] width 25 height 25
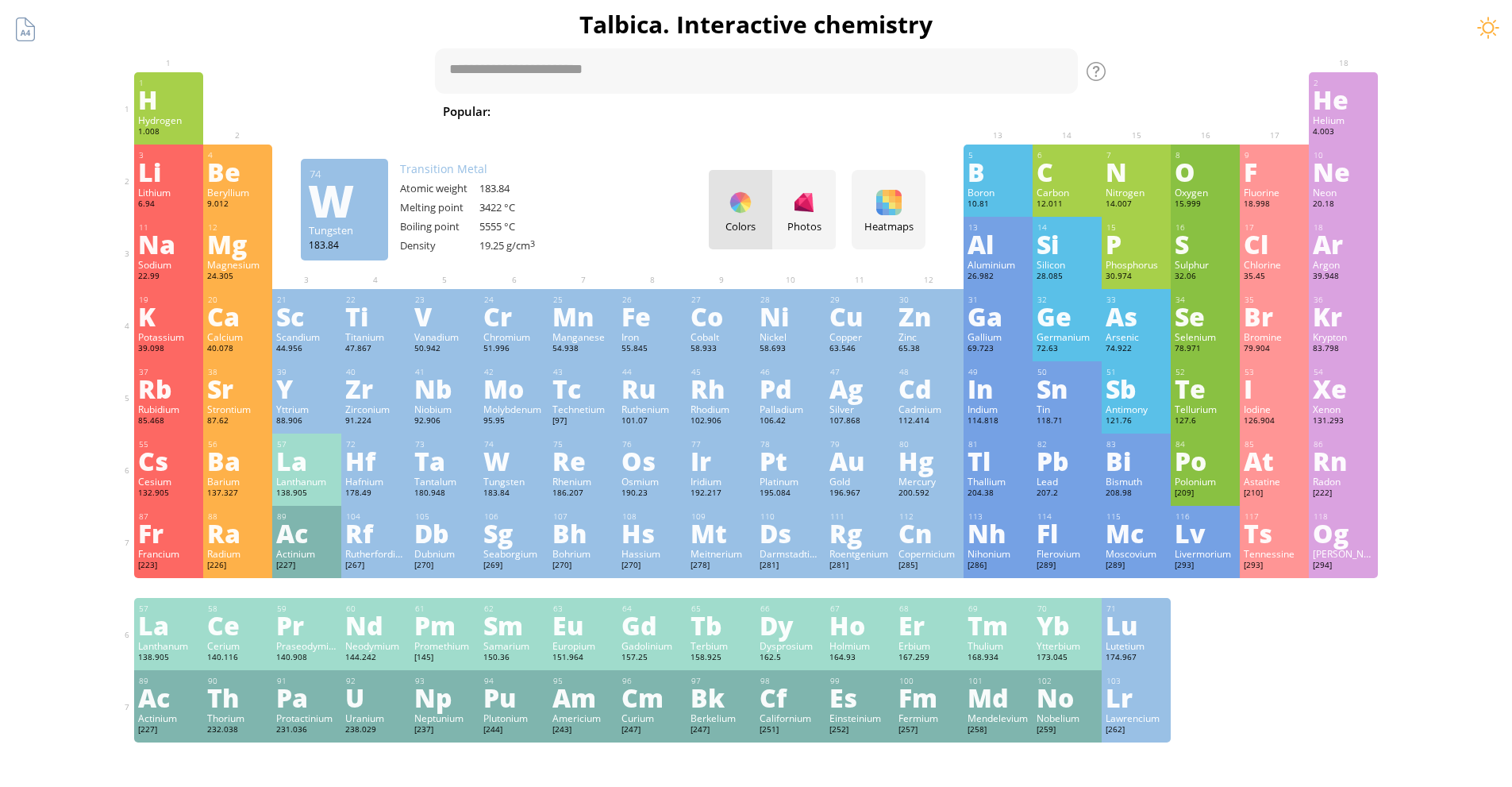
click at [517, 467] on div "W" at bounding box center [514, 460] width 61 height 25
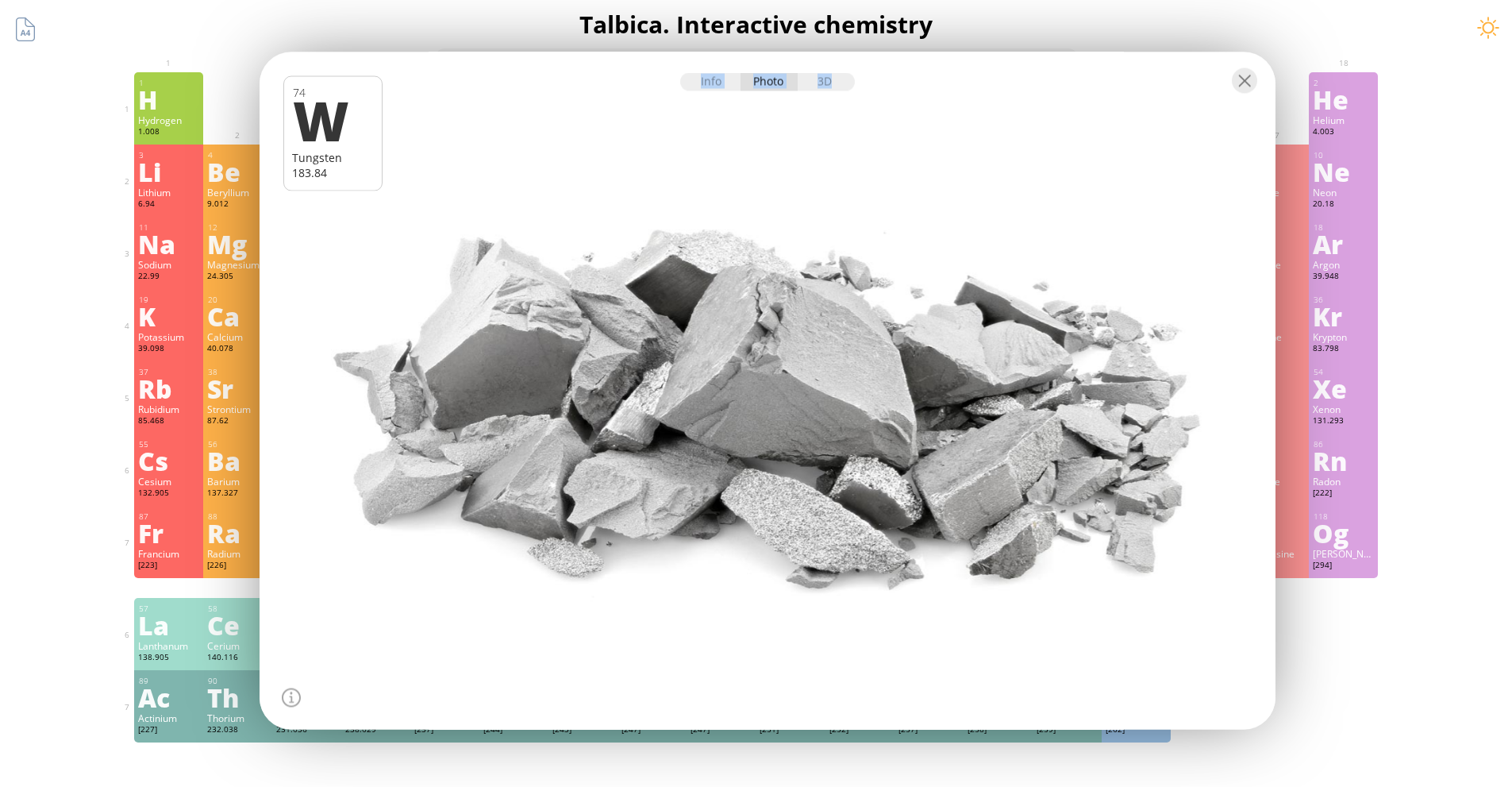
click at [1223, 88] on div at bounding box center [767, 79] width 1016 height 56
click at [1245, 79] on div at bounding box center [1244, 80] width 25 height 25
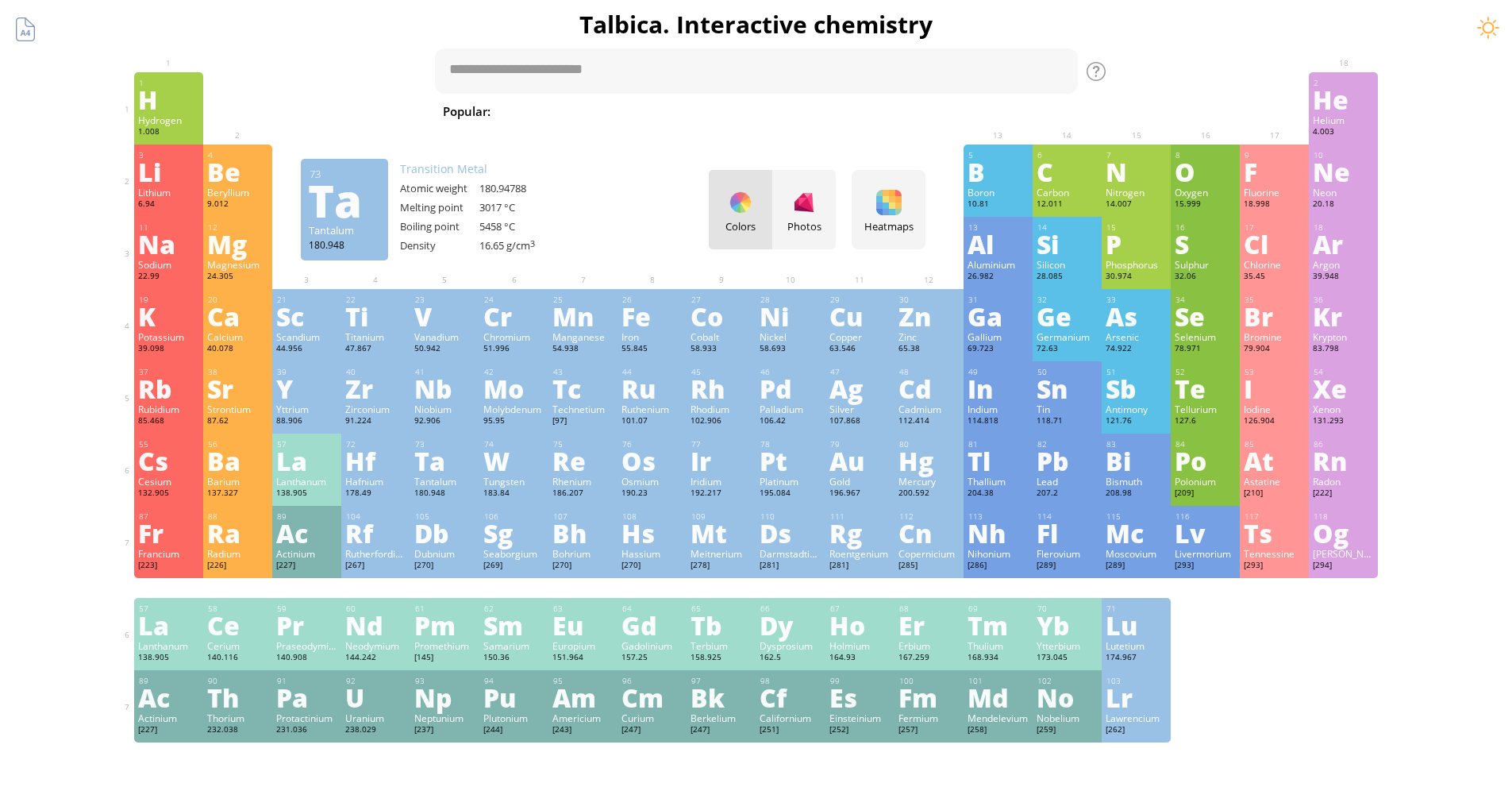
click at [426, 481] on div "Tantalum" at bounding box center [444, 481] width 61 height 13
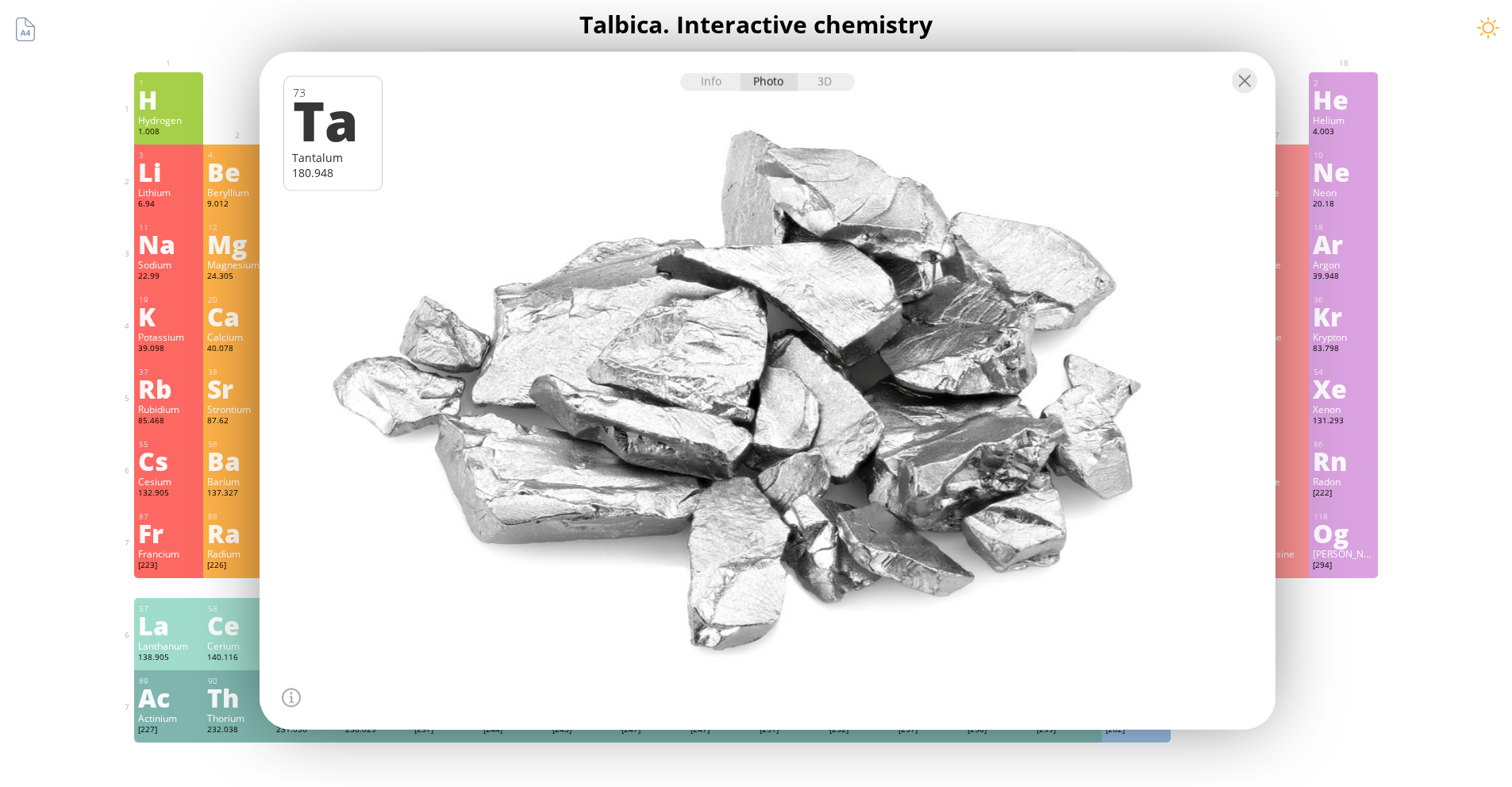
click at [1227, 85] on div at bounding box center [767, 79] width 1016 height 56
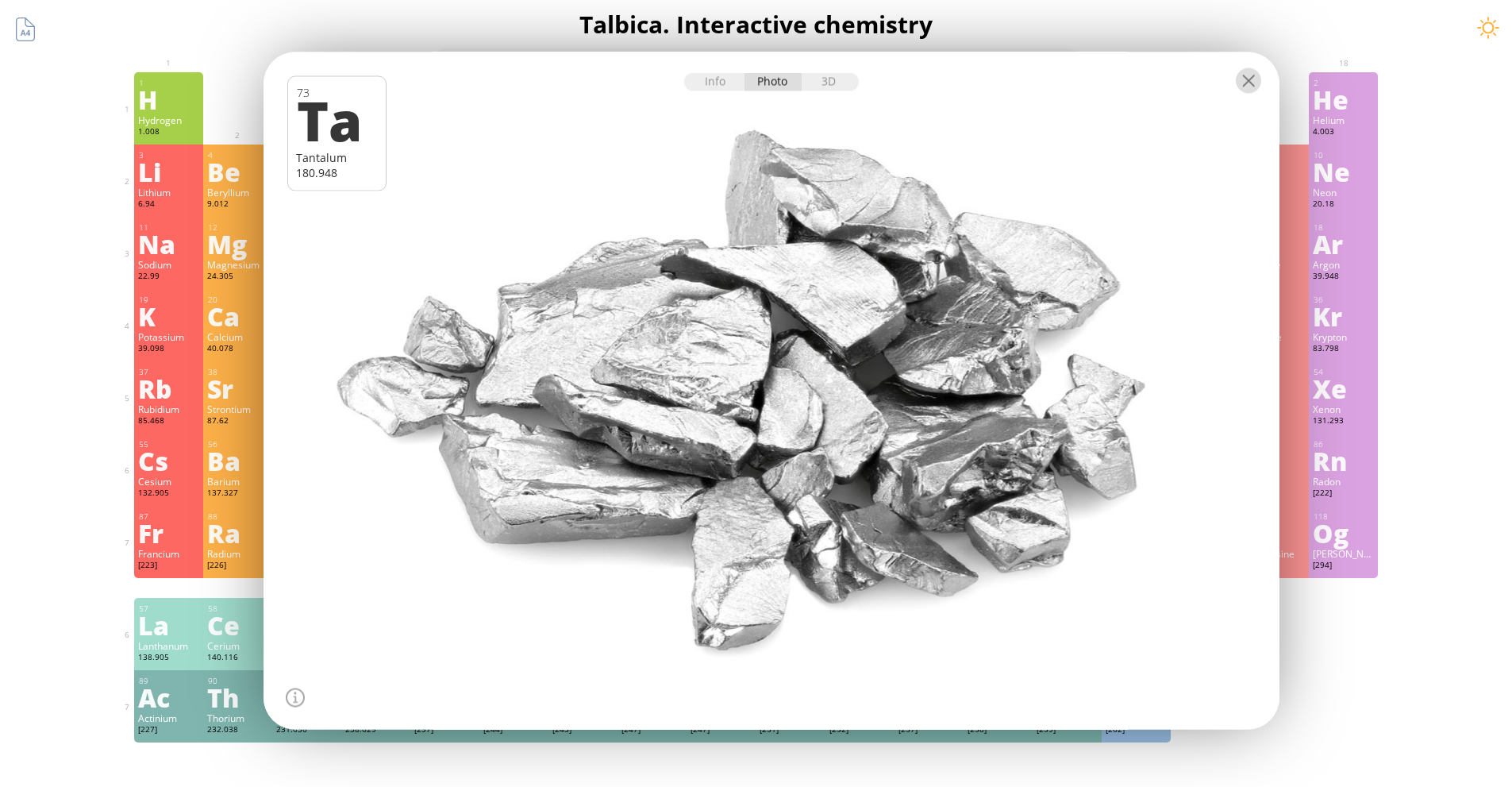
click at [1239, 84] on div at bounding box center [1249, 80] width 25 height 25
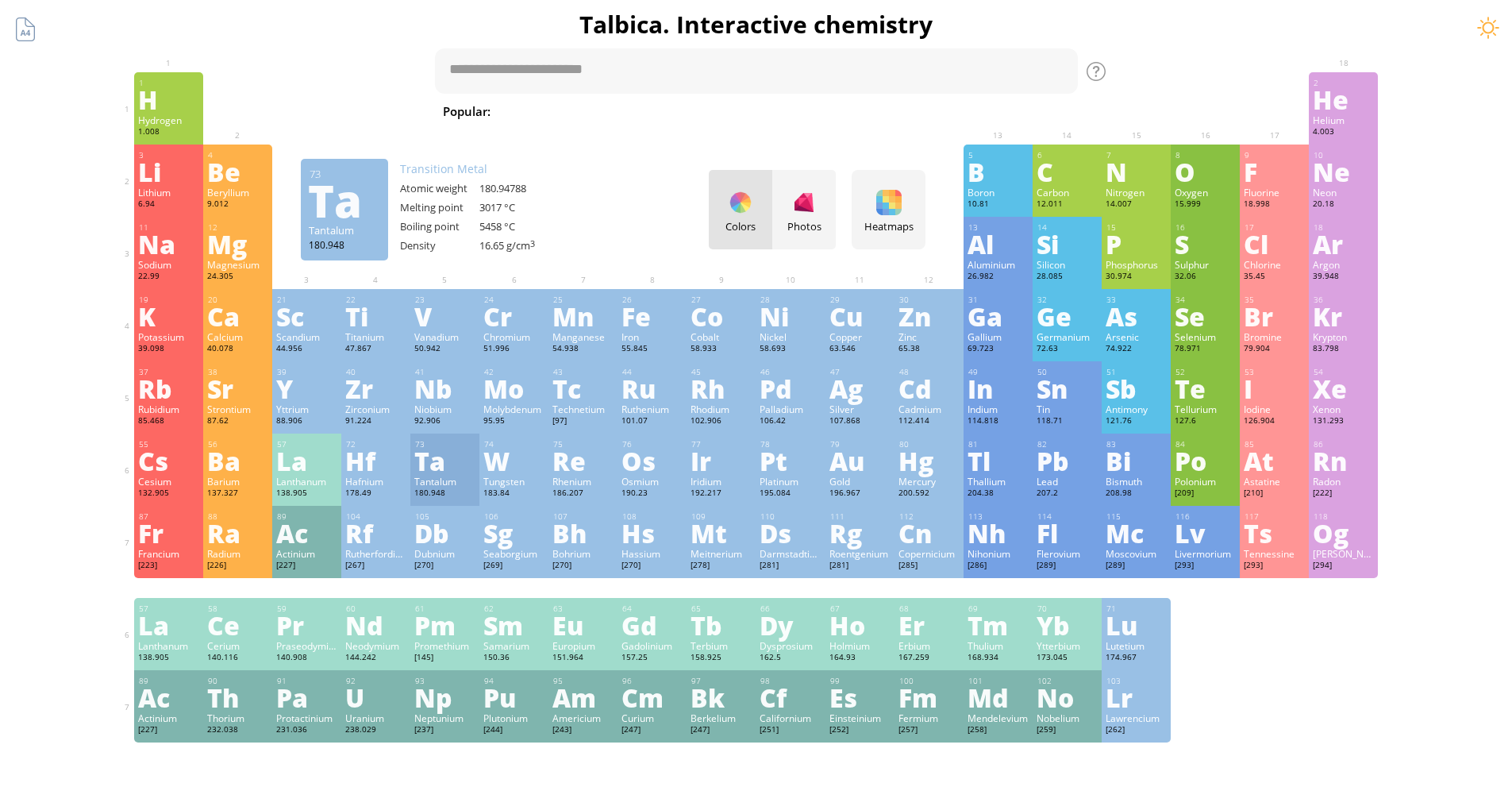
click at [1249, 81] on div at bounding box center [1249, 80] width 25 height 25
